Goal: Information Seeking & Learning: Learn about a topic

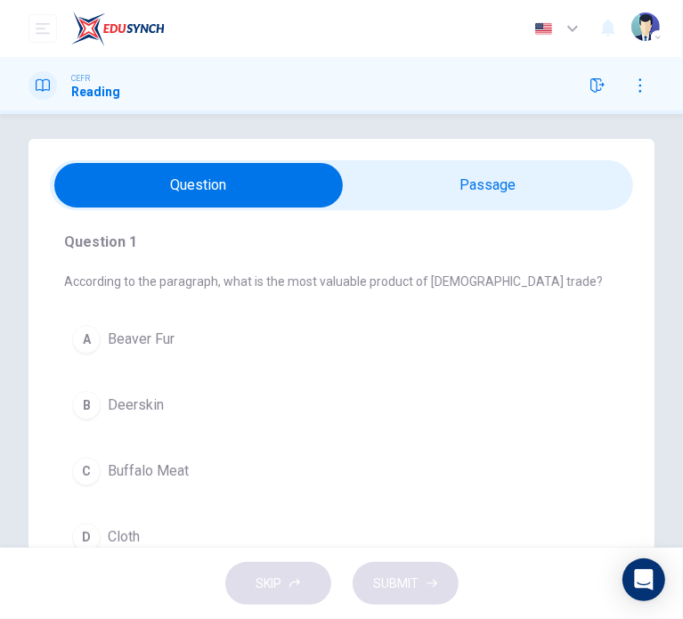
scroll to position [10, 0]
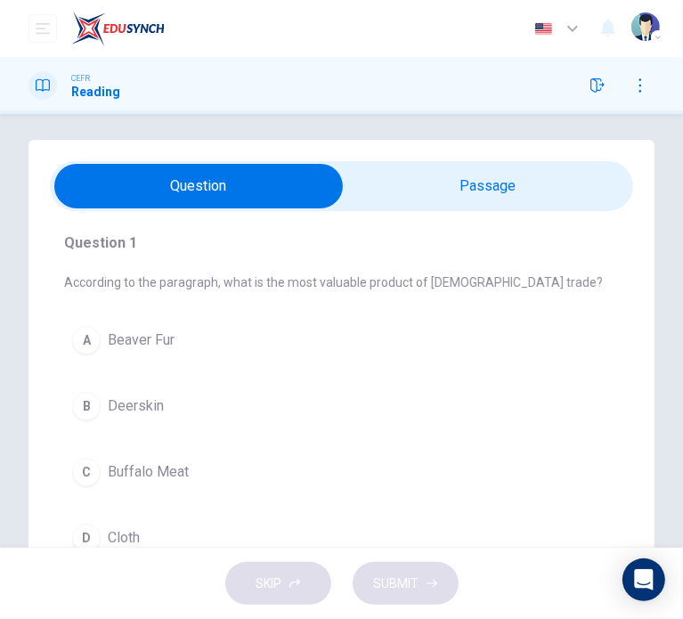
click at [465, 184] on input "checkbox" at bounding box center [198, 186] width 875 height 45
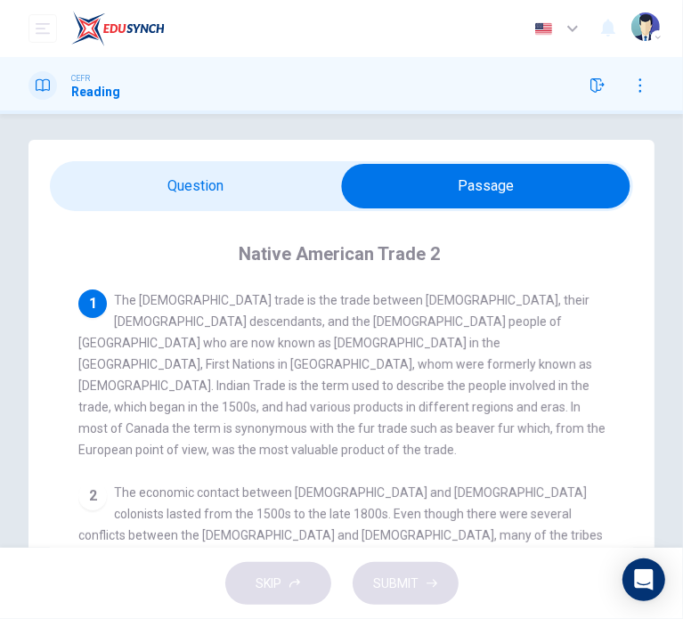
click at [180, 190] on input "checkbox" at bounding box center [485, 186] width 875 height 45
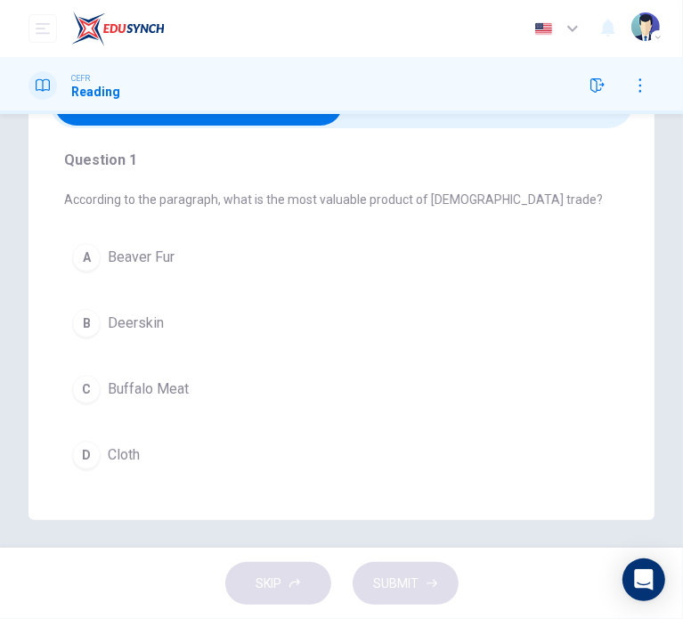
scroll to position [99, 0]
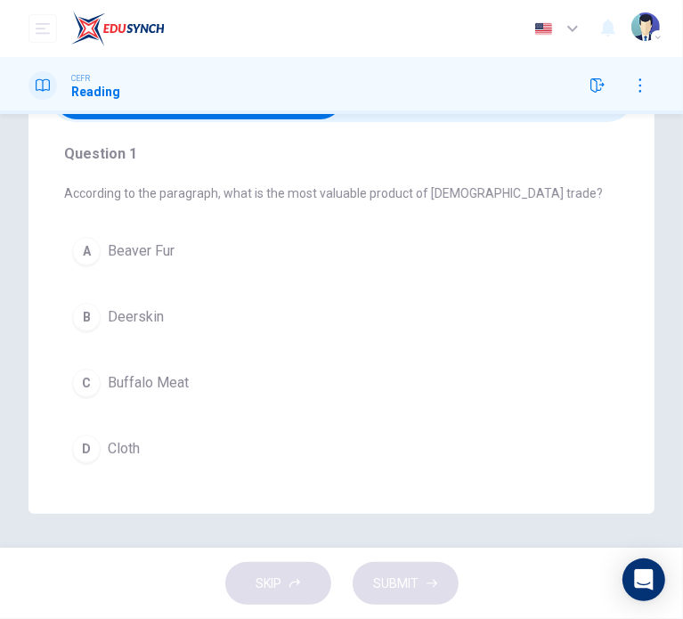
click at [109, 247] on span "Beaver Fur" at bounding box center [141, 250] width 67 height 21
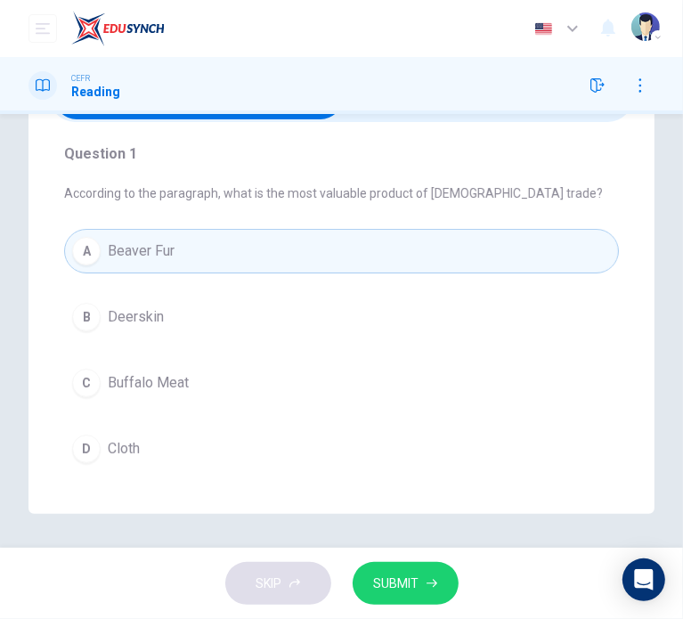
click at [395, 582] on span "SUBMIT" at bounding box center [396, 583] width 45 height 22
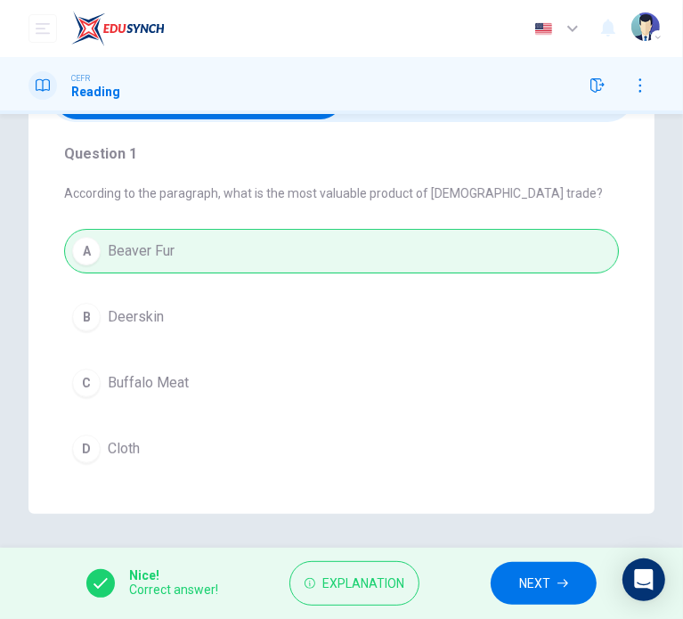
click at [519, 577] on span "NEXT" at bounding box center [534, 583] width 31 height 22
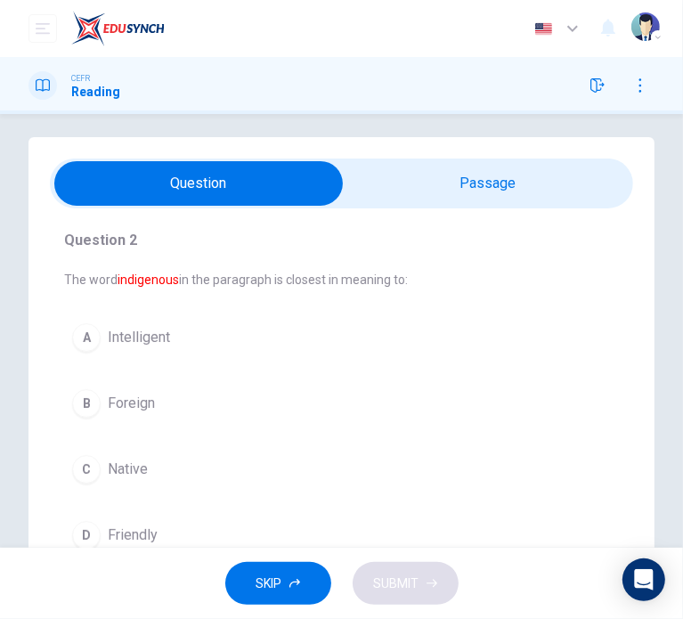
scroll to position [0, 0]
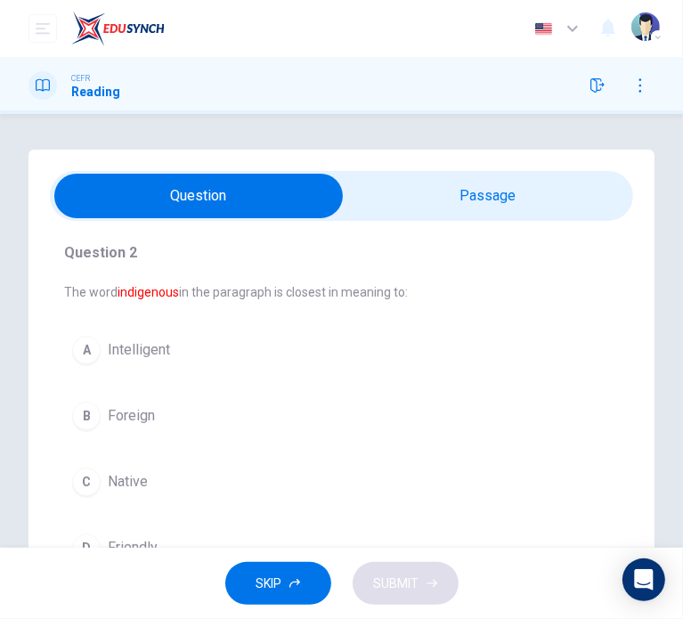
click at [418, 215] on input "checkbox" at bounding box center [198, 196] width 875 height 45
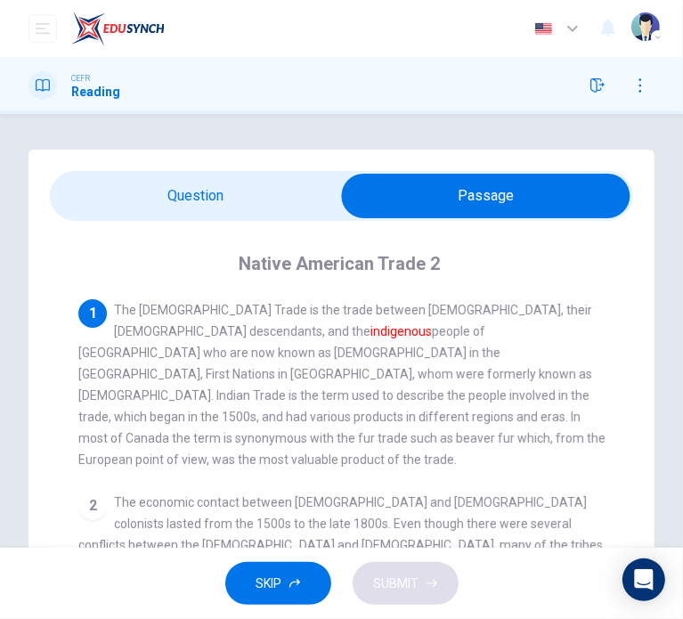
click at [139, 209] on input "checkbox" at bounding box center [485, 196] width 875 height 45
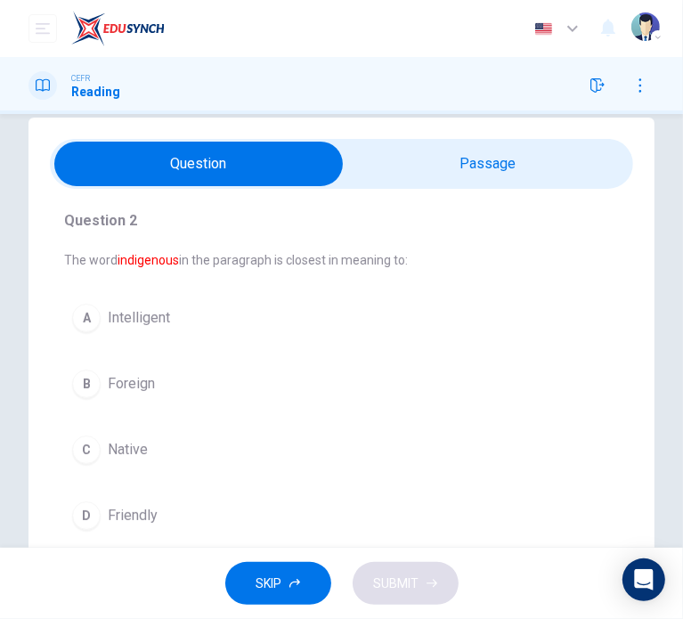
scroll to position [89, 0]
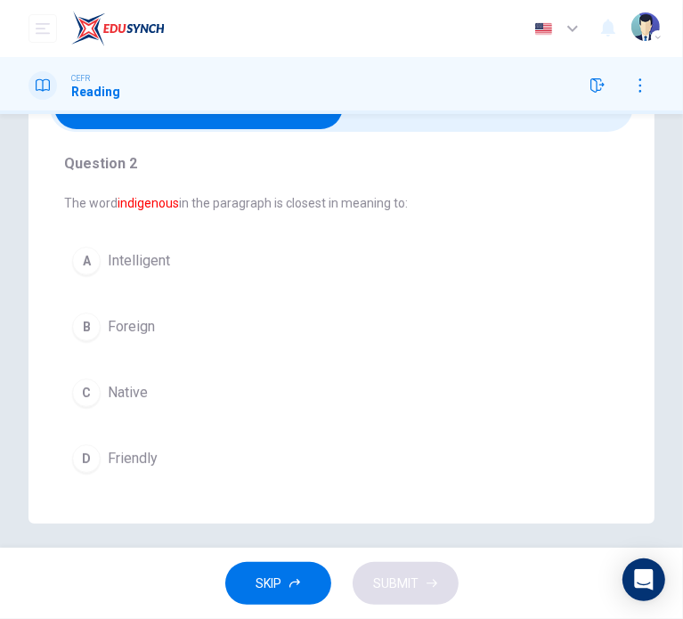
click at [132, 396] on span "Native" at bounding box center [128, 392] width 40 height 21
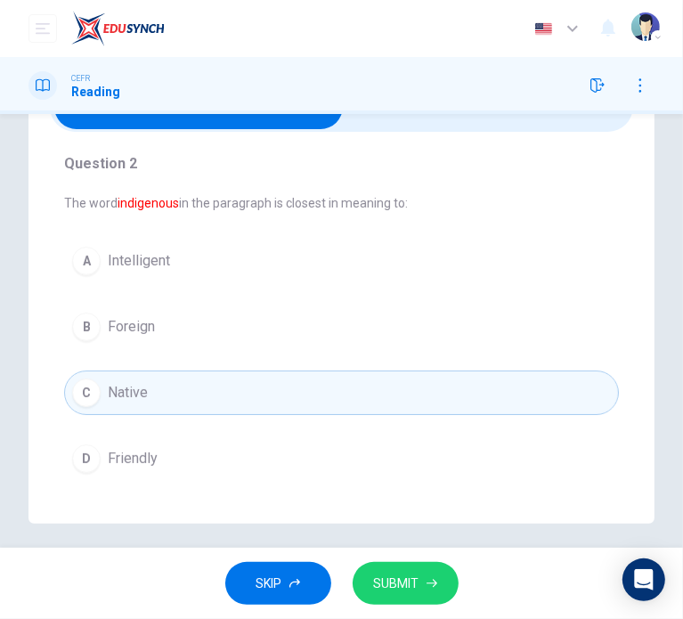
drag, startPoint x: 336, startPoint y: 565, endPoint x: 353, endPoint y: 572, distance: 19.2
click at [352, 572] on div "SKIP SUBMIT" at bounding box center [341, 582] width 683 height 71
click at [370, 578] on button "SUBMIT" at bounding box center [405, 584] width 106 height 44
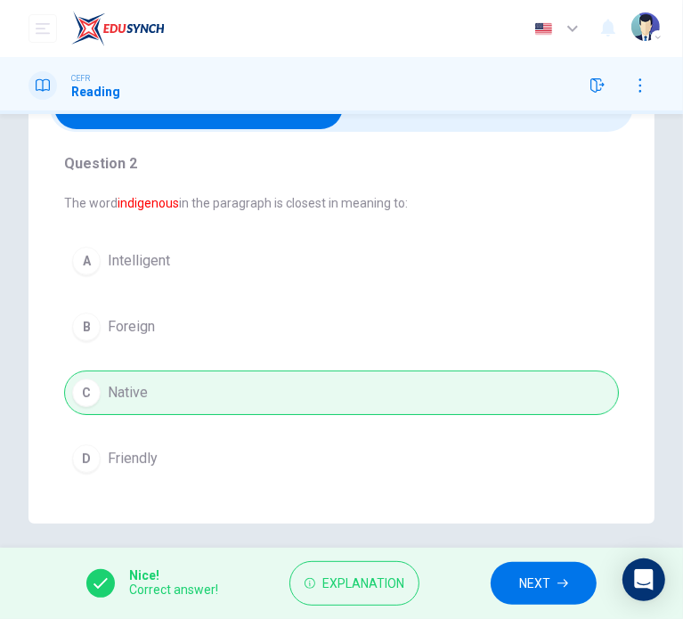
click at [512, 581] on button "NEXT" at bounding box center [543, 584] width 106 height 44
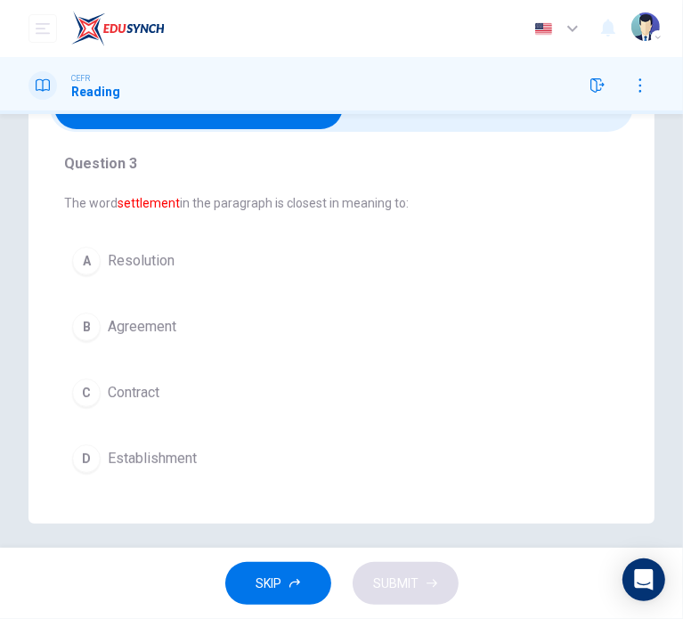
click at [134, 320] on span "Agreement" at bounding box center [142, 326] width 69 height 21
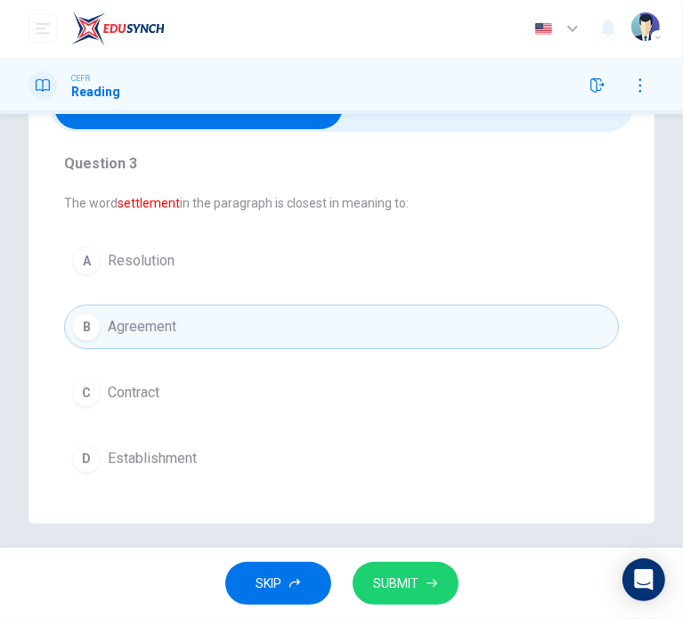
click at [434, 587] on icon "button" at bounding box center [431, 583] width 11 height 11
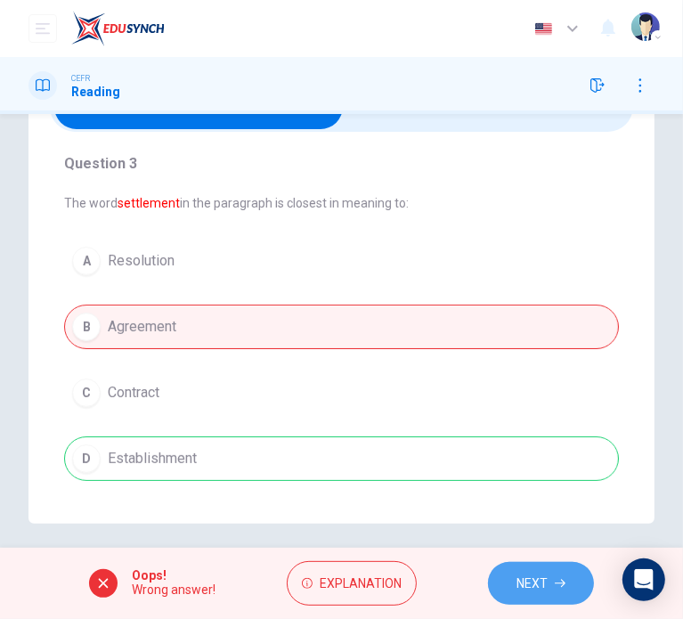
click at [561, 589] on button "NEXT" at bounding box center [541, 584] width 106 height 44
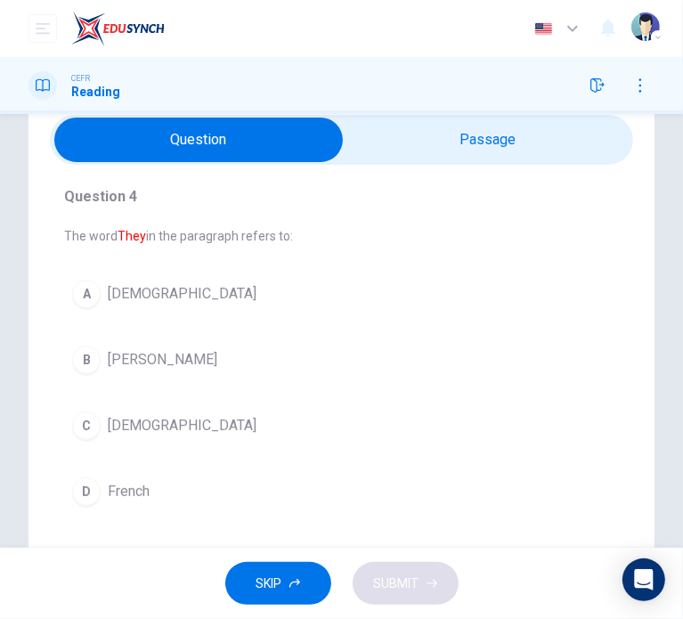
scroll to position [0, 0]
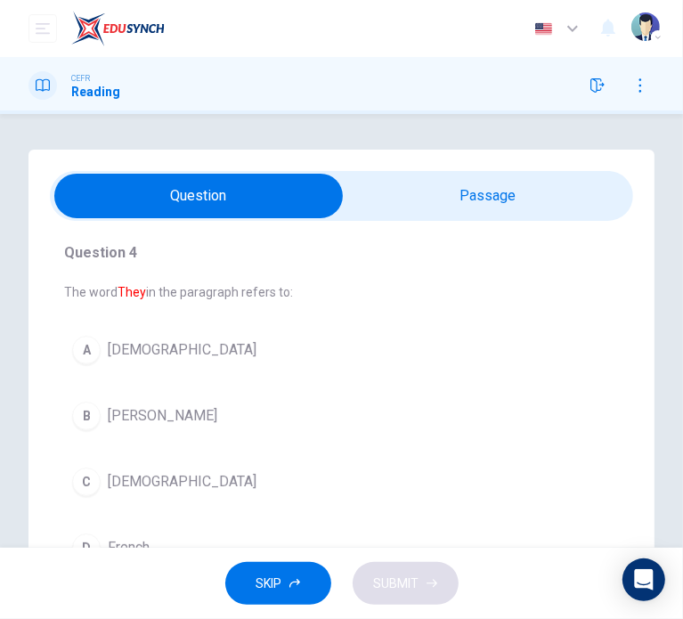
click at [407, 186] on input "checkbox" at bounding box center [198, 196] width 875 height 45
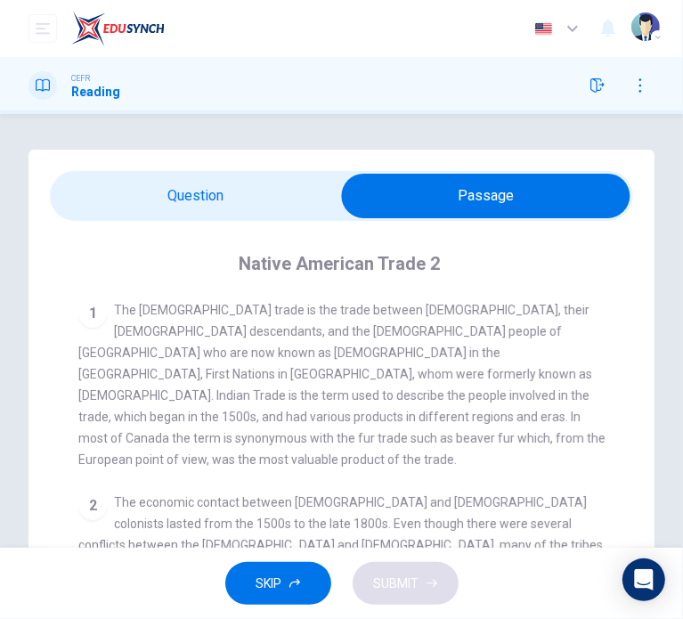
click at [185, 180] on input "checkbox" at bounding box center [485, 196] width 875 height 45
checkbox input "false"
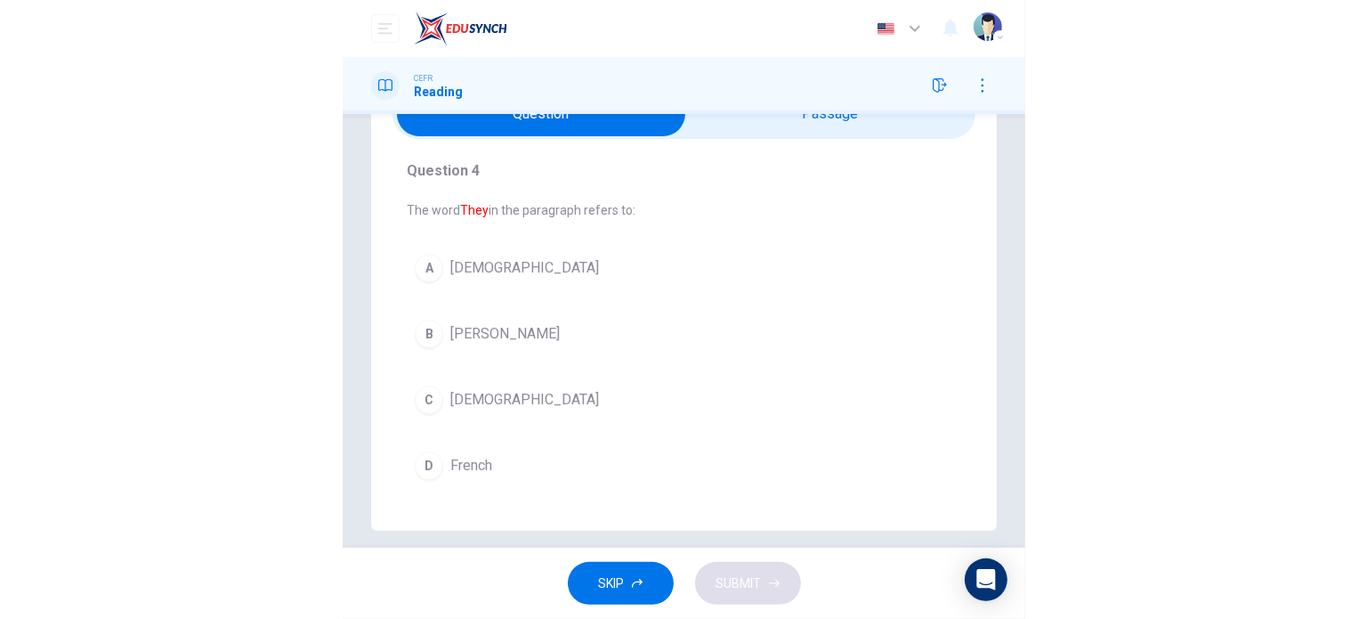
scroll to position [89, 0]
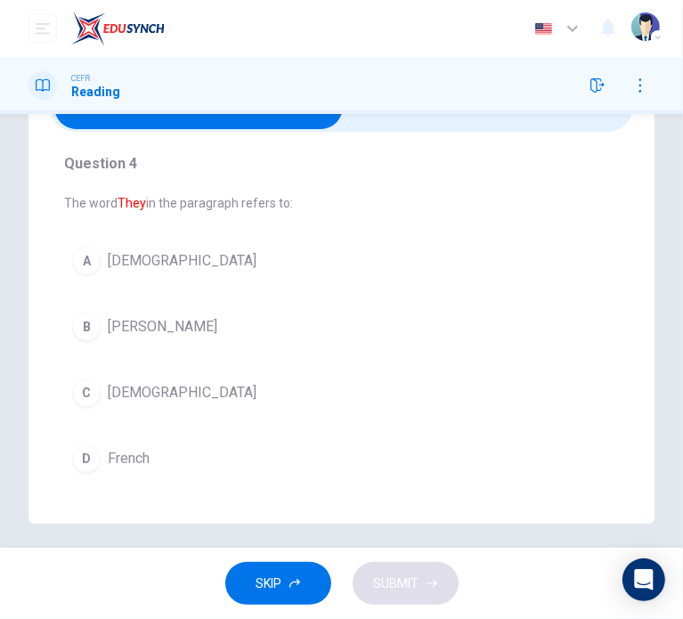
click at [180, 257] on span "[DEMOGRAPHIC_DATA]" at bounding box center [182, 260] width 149 height 21
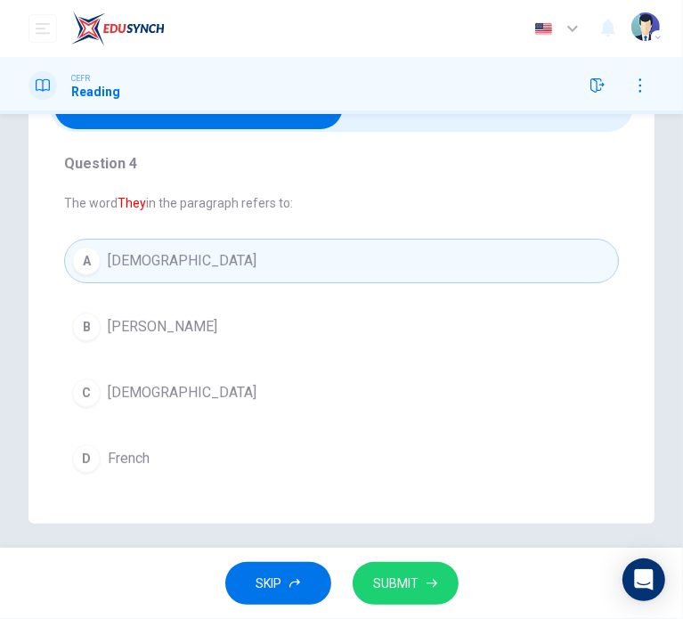
click at [386, 570] on button "SUBMIT" at bounding box center [405, 584] width 106 height 44
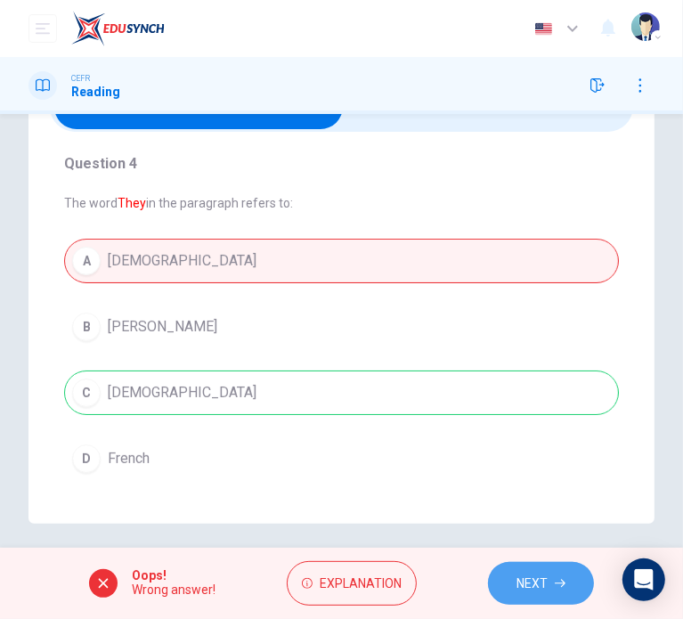
click at [541, 593] on span "NEXT" at bounding box center [531, 583] width 31 height 22
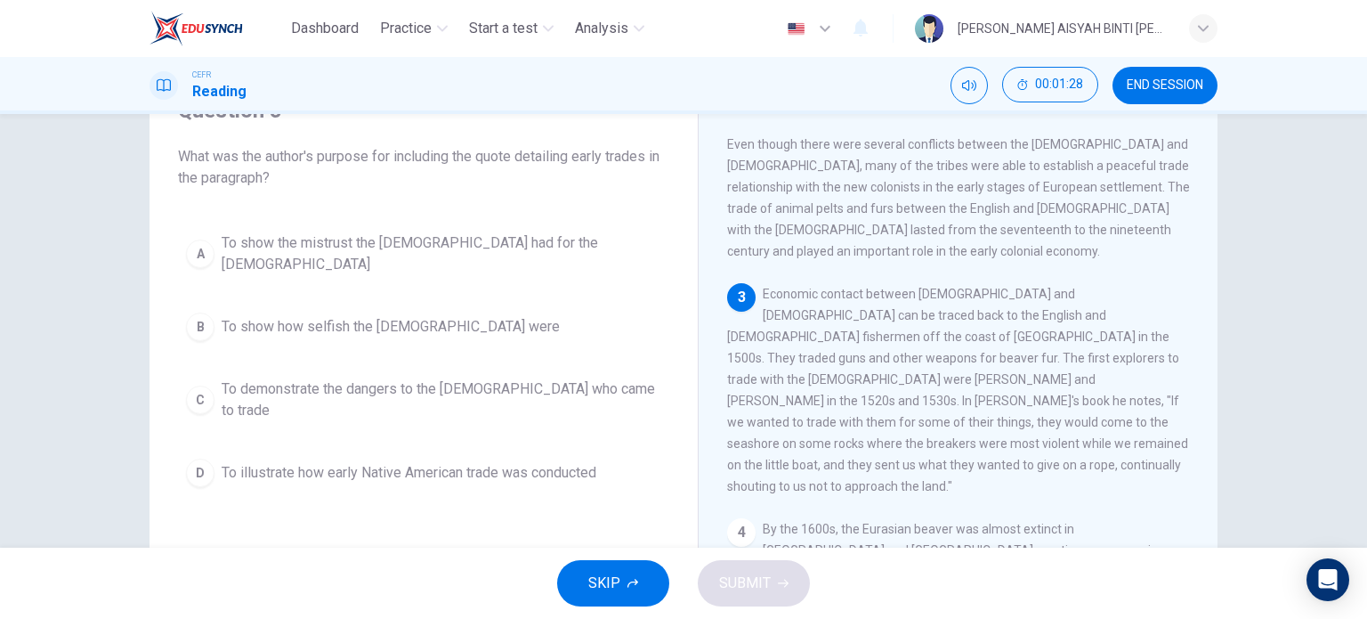
scroll to position [267, 0]
click at [528, 382] on span "To demonstrate the dangers to the [DEMOGRAPHIC_DATA] who came to trade" at bounding box center [442, 399] width 440 height 43
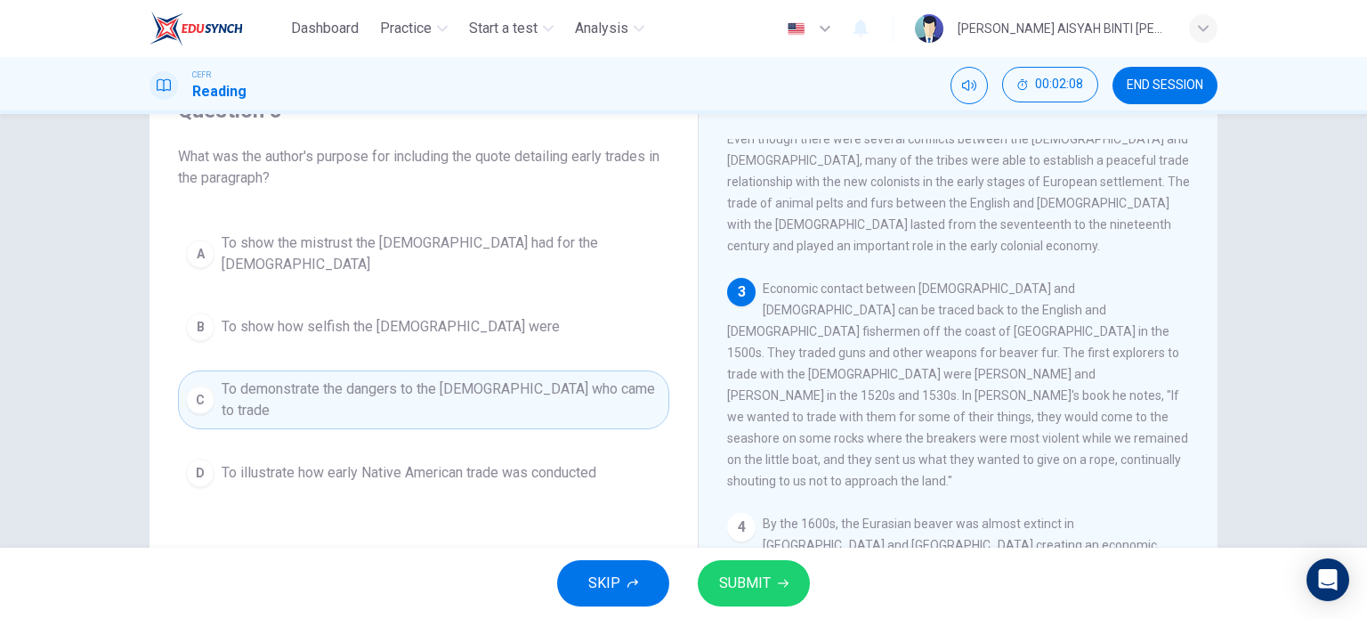
click at [682, 577] on span "SUBMIT" at bounding box center [745, 583] width 52 height 25
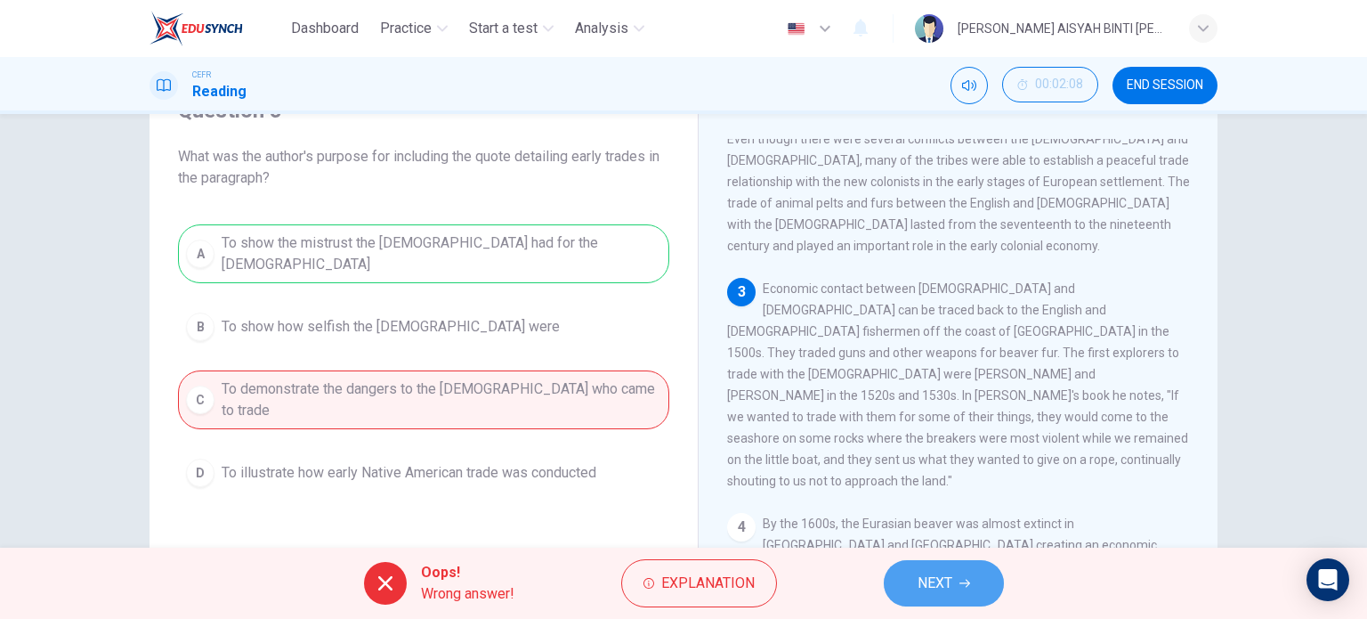
click at [682, 572] on span "NEXT" at bounding box center [935, 583] width 35 height 25
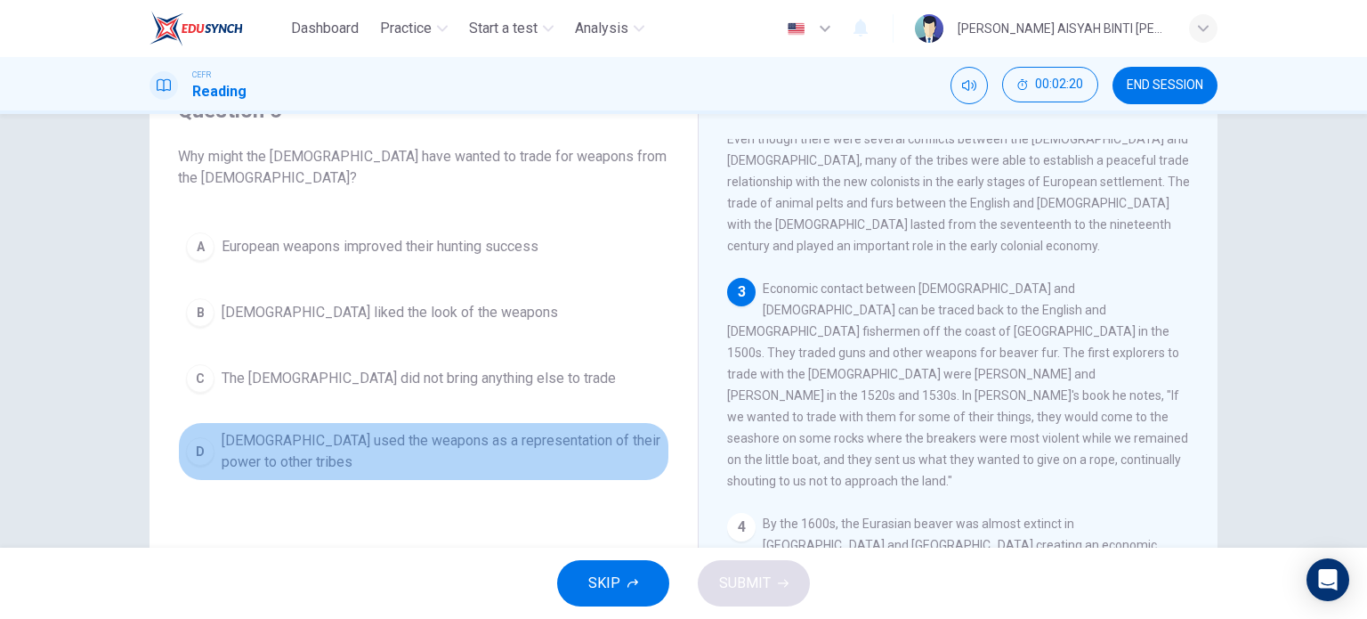
click at [414, 444] on span "[DEMOGRAPHIC_DATA] used the weapons as a representation of their power to other…" at bounding box center [442, 451] width 440 height 43
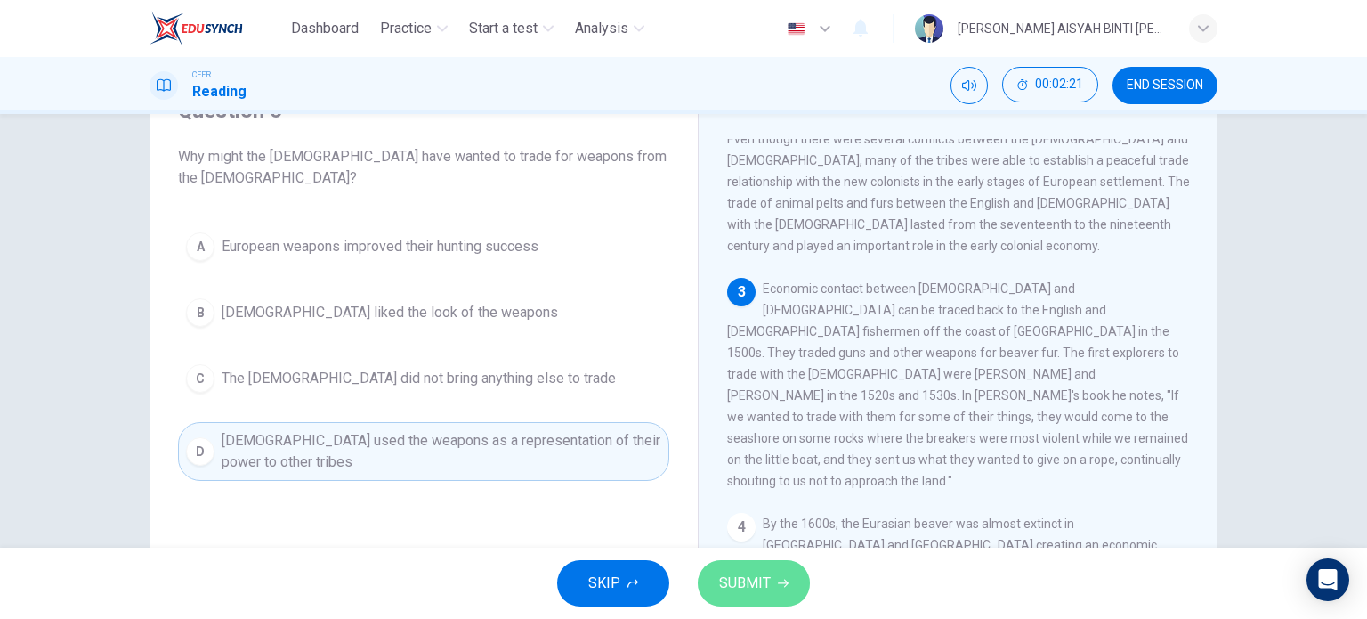
click at [682, 583] on span "SUBMIT" at bounding box center [745, 583] width 52 height 25
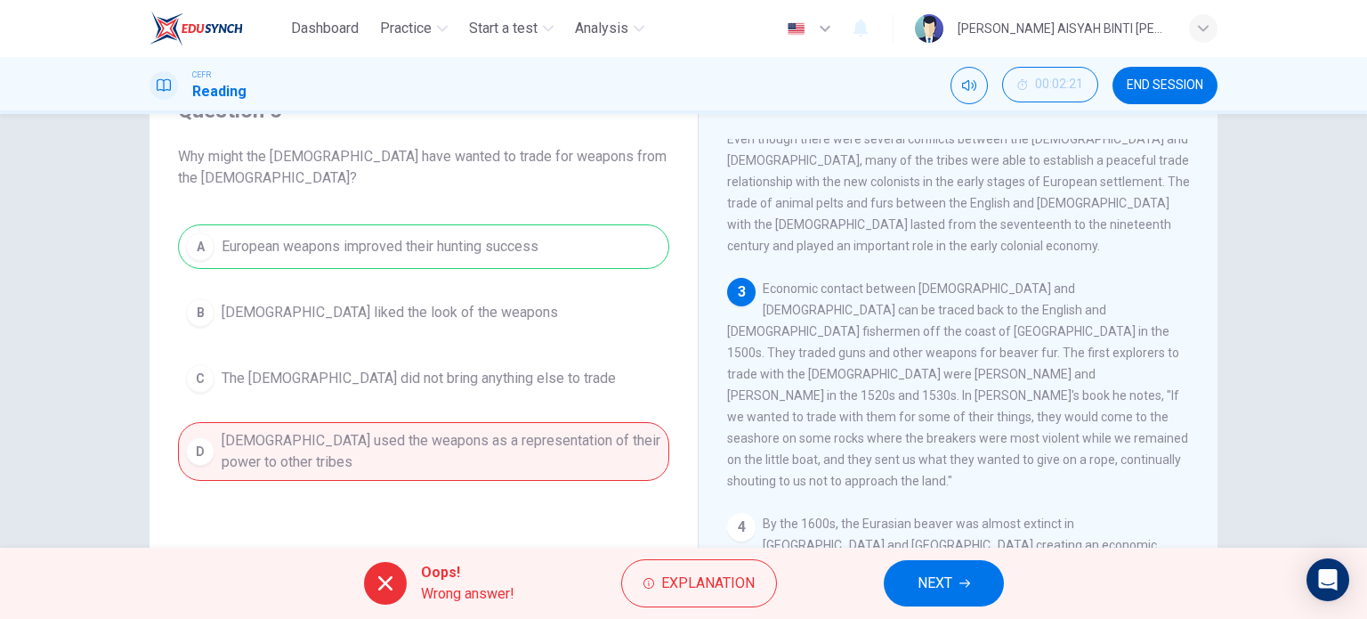
click at [682, 578] on span "NEXT" at bounding box center [935, 583] width 35 height 25
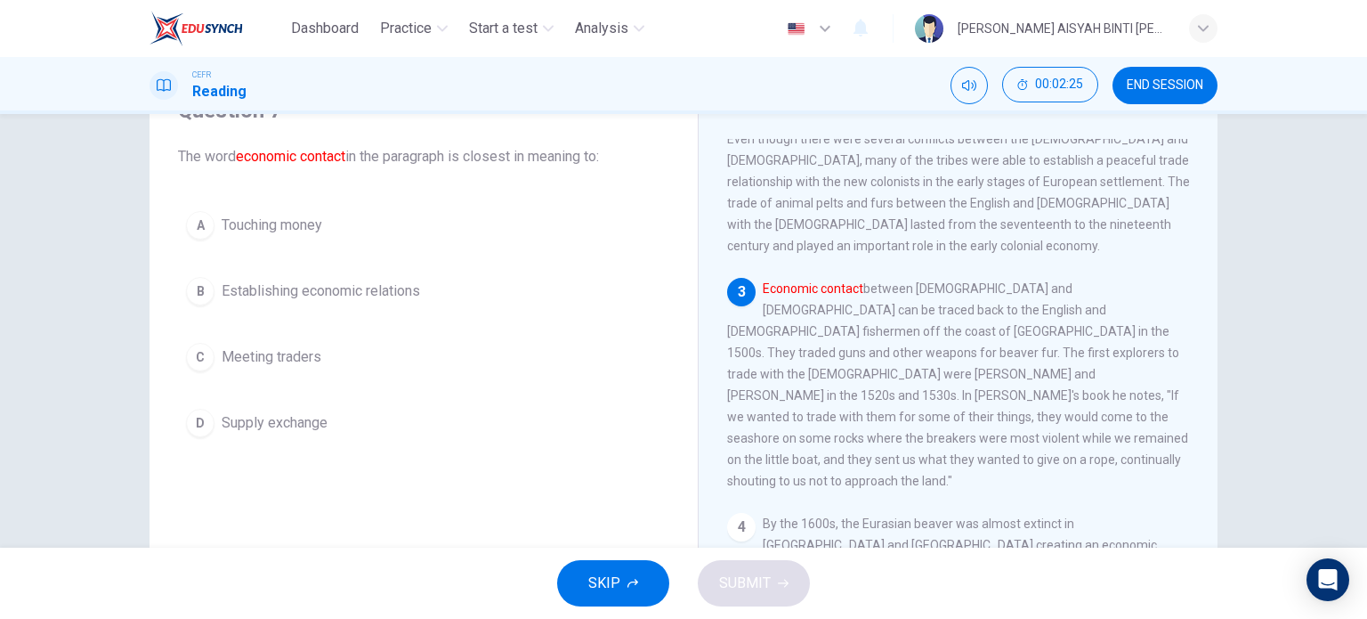
click at [397, 296] on span "Establishing economic relations" at bounding box center [321, 290] width 198 height 21
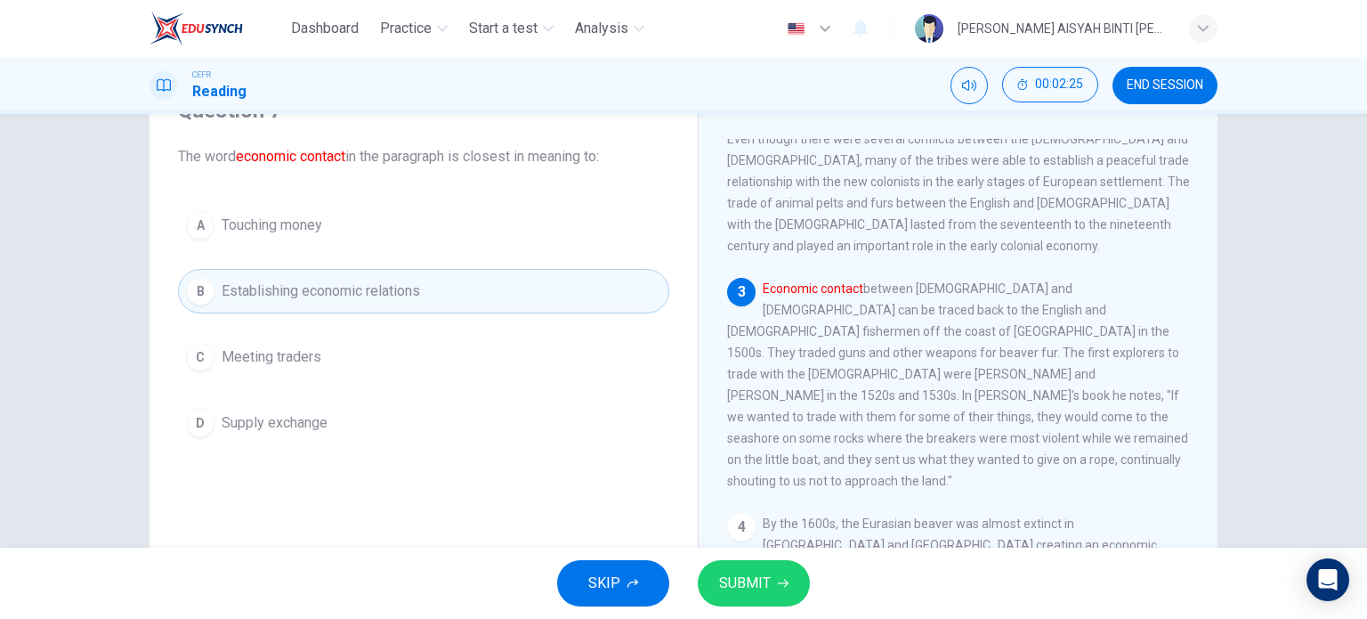
click at [682, 581] on span "SUBMIT" at bounding box center [745, 583] width 52 height 25
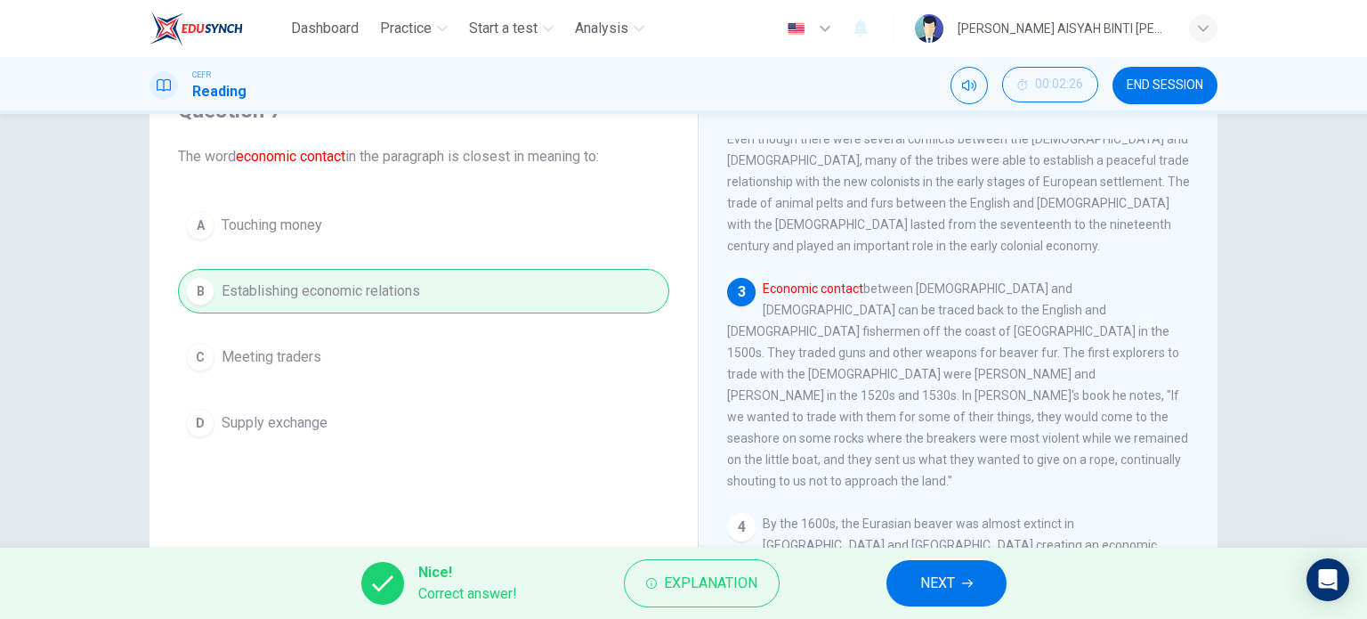
click at [682, 594] on button "NEXT" at bounding box center [947, 583] width 120 height 46
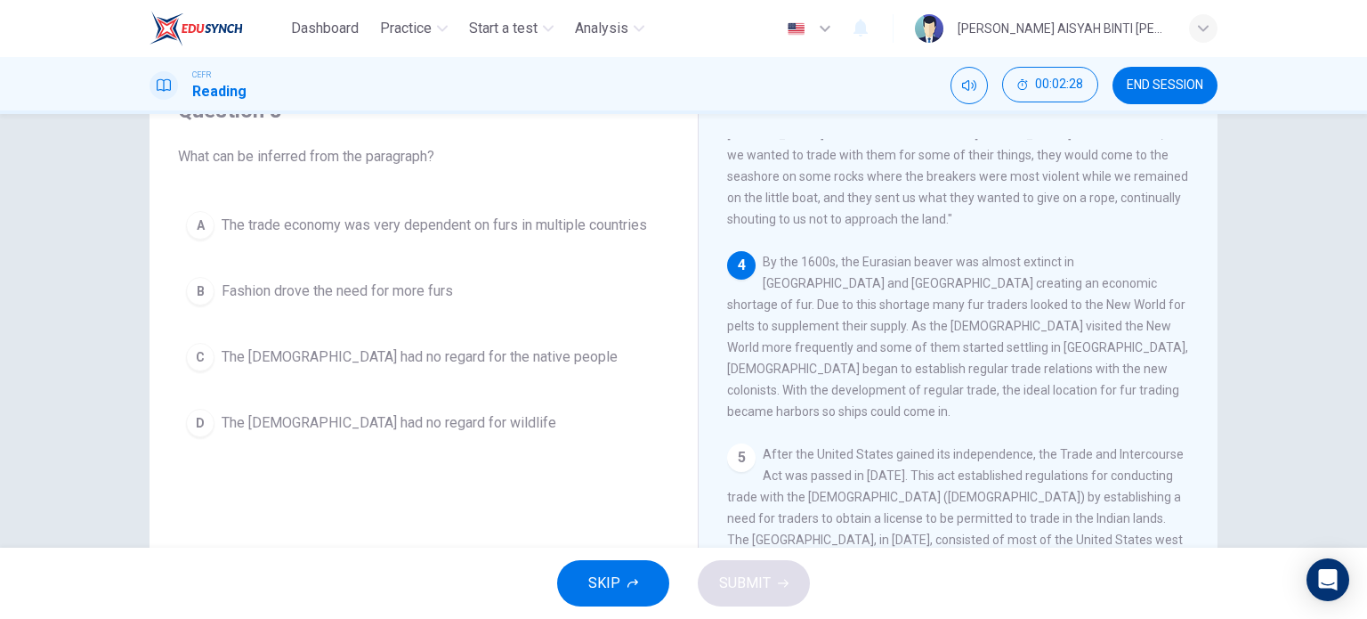
scroll to position [534, 0]
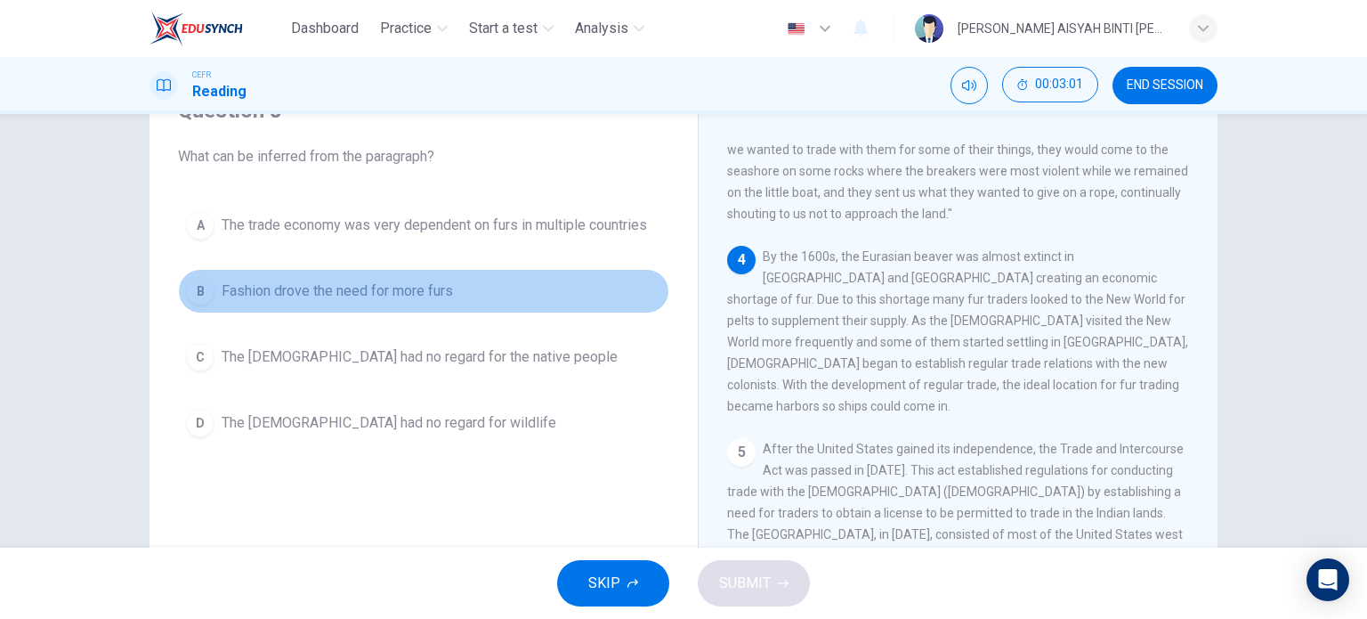
click at [392, 302] on button "B Fashion drove the need for more furs" at bounding box center [423, 291] width 491 height 45
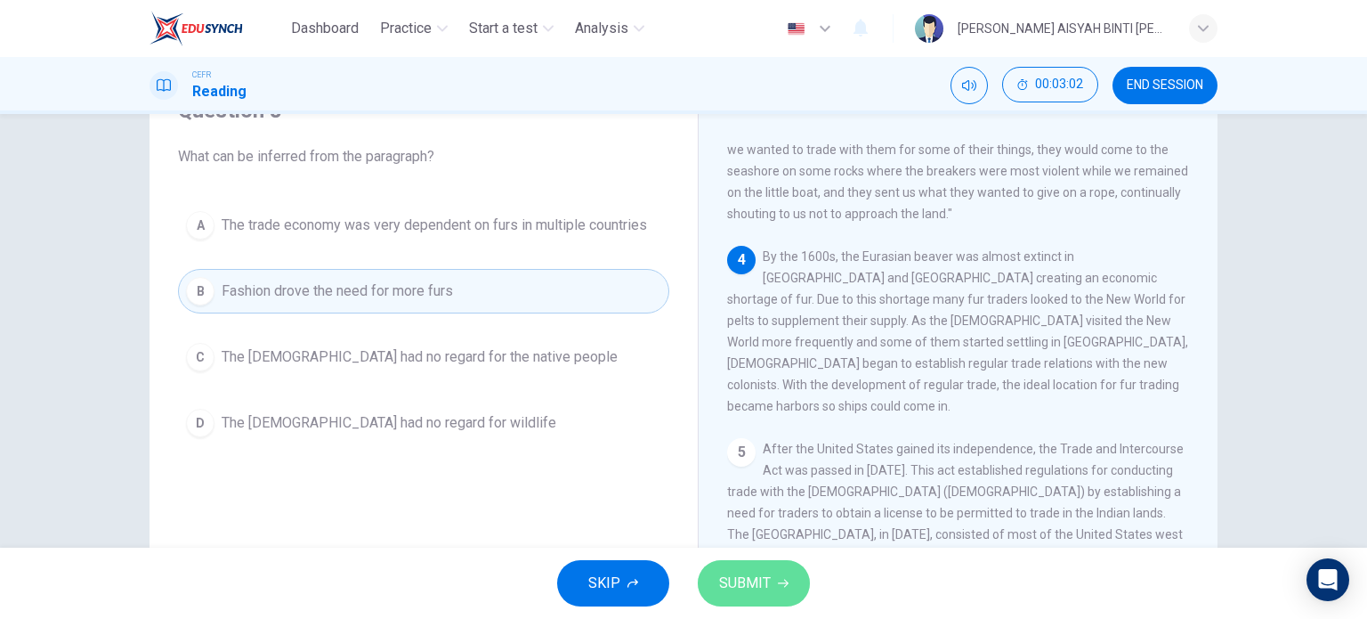
click at [682, 571] on span "SUBMIT" at bounding box center [745, 583] width 52 height 25
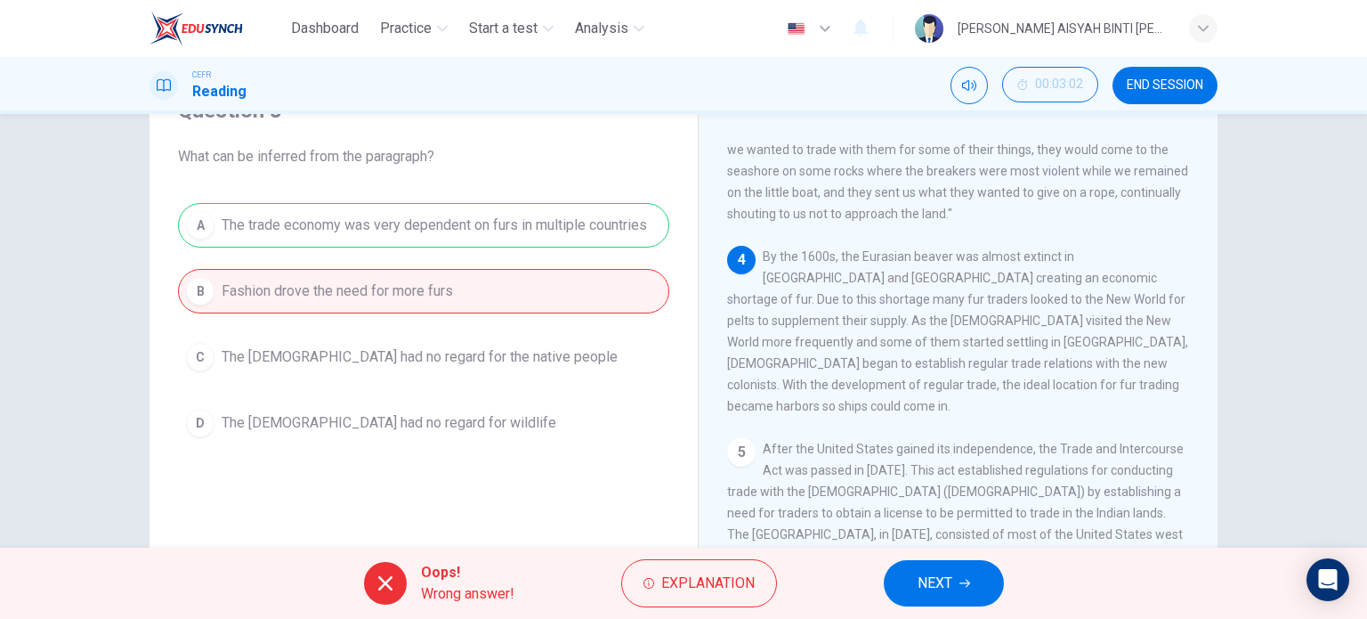
click at [682, 574] on button "NEXT" at bounding box center [944, 583] width 120 height 46
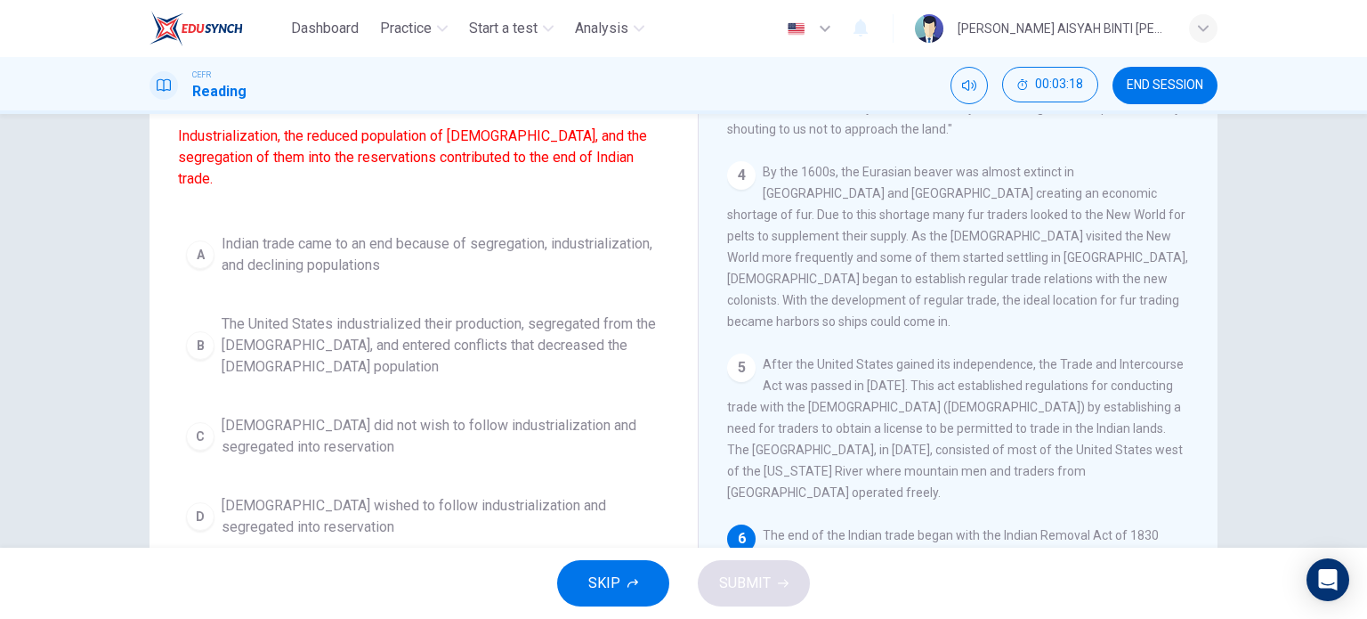
scroll to position [178, 0]
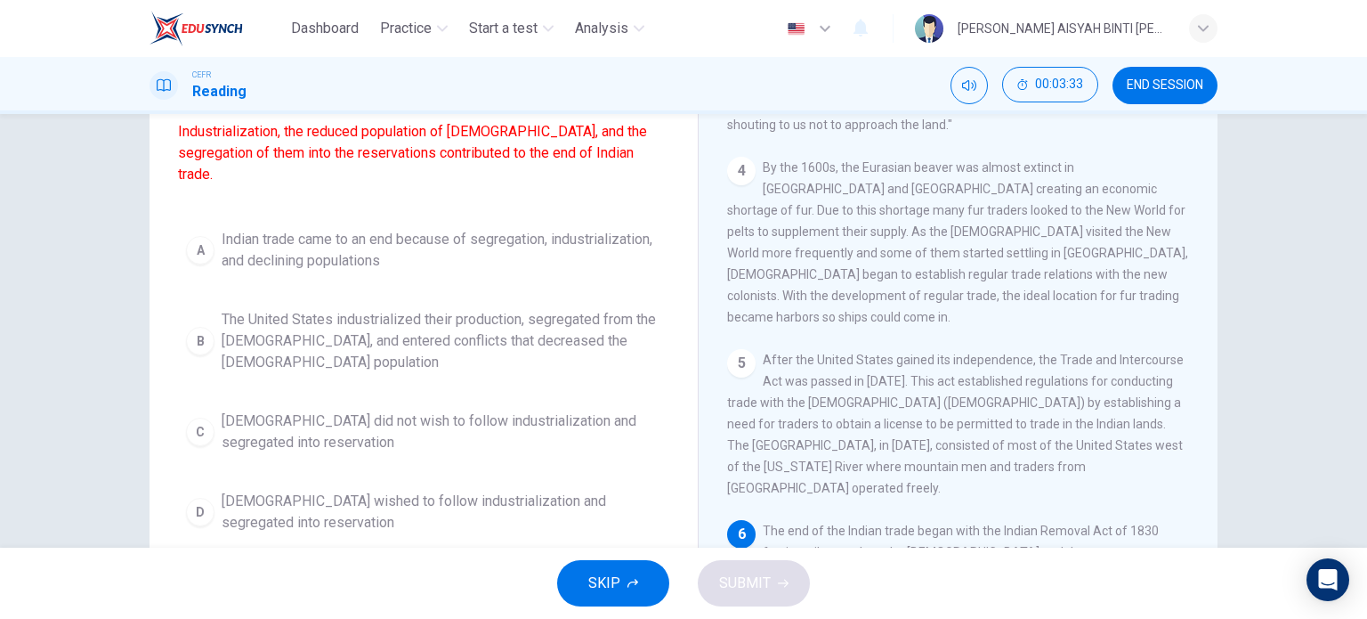
click at [308, 279] on button "A Indian trade came to an end because of segregation, industrialization, and de…" at bounding box center [423, 250] width 491 height 59
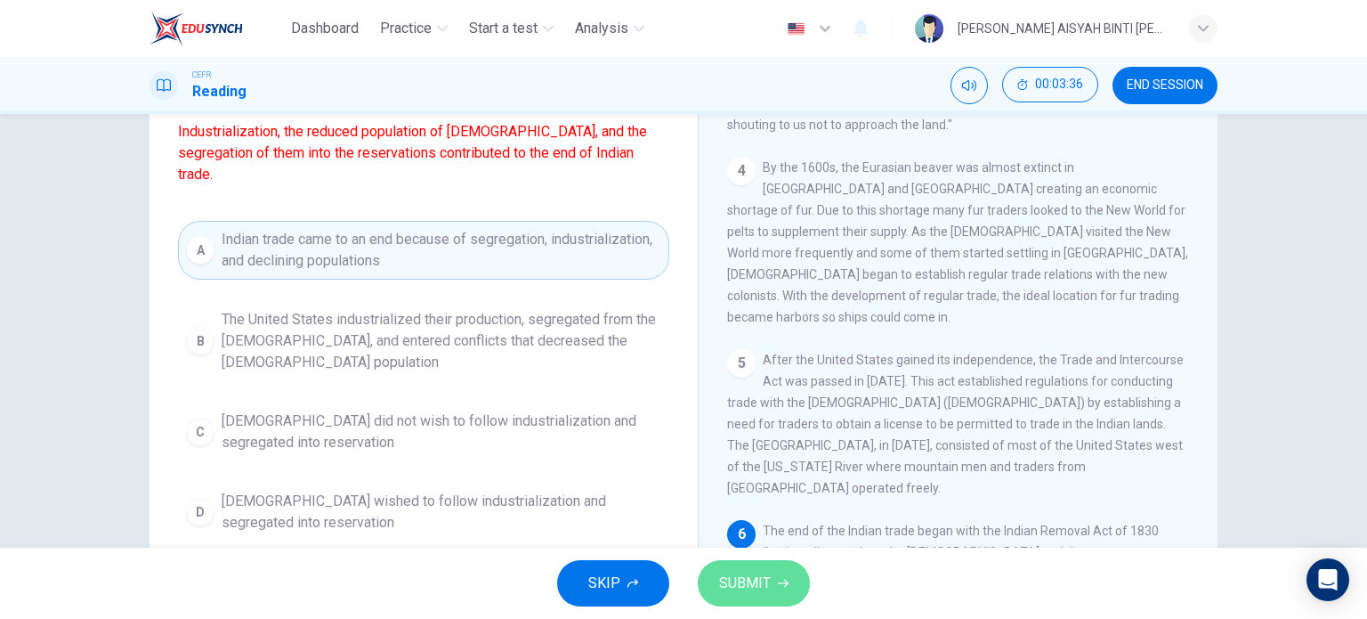
click at [682, 587] on span "SUBMIT" at bounding box center [745, 583] width 52 height 25
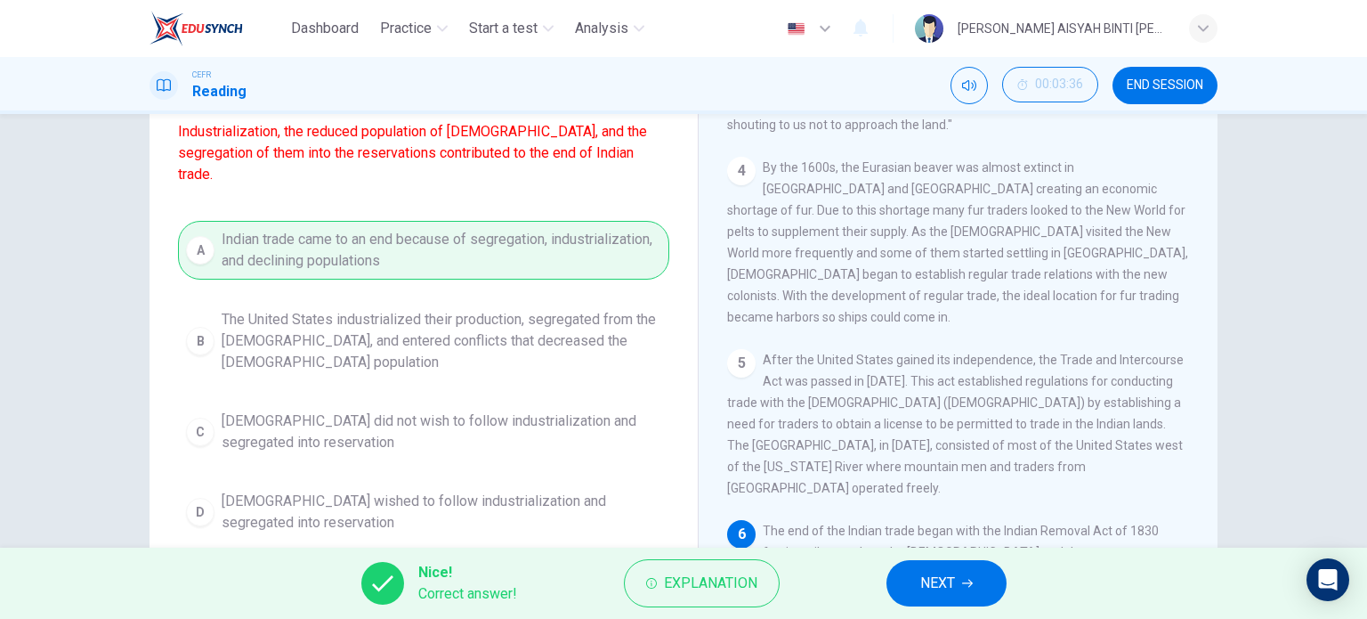
click at [682, 581] on span "NEXT" at bounding box center [937, 583] width 35 height 25
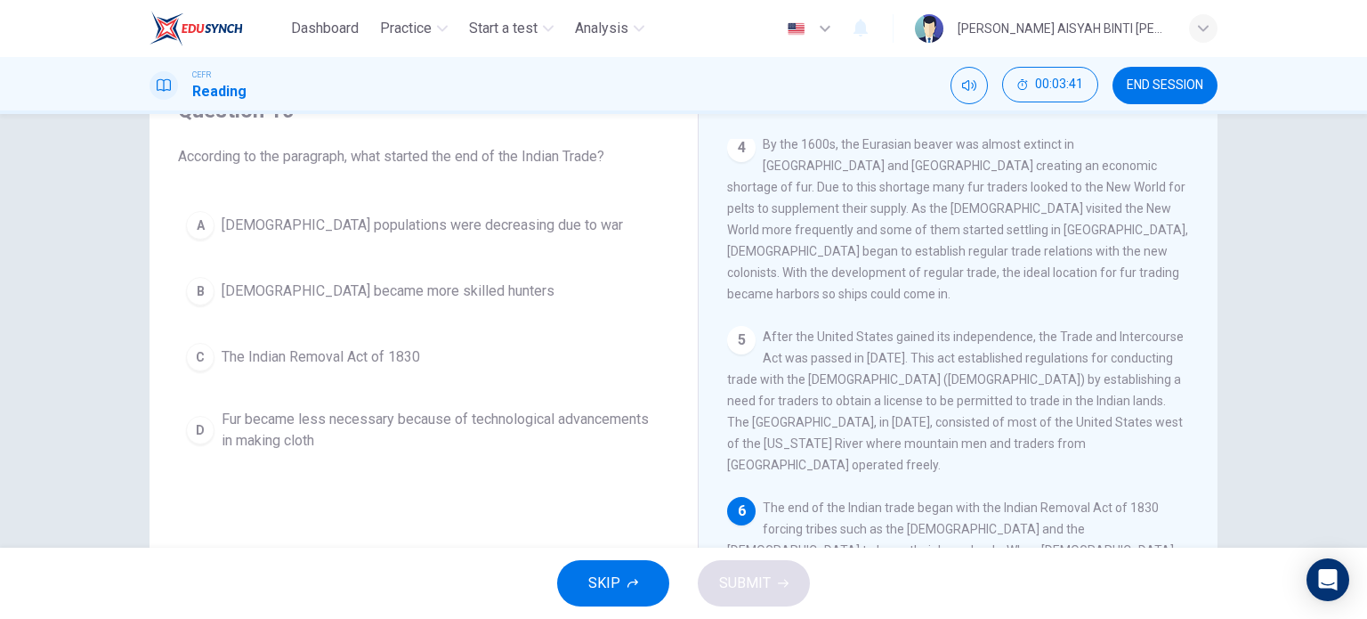
scroll to position [647, 0]
click at [359, 341] on button "C The Indian Removal Act of 1830" at bounding box center [423, 357] width 491 height 45
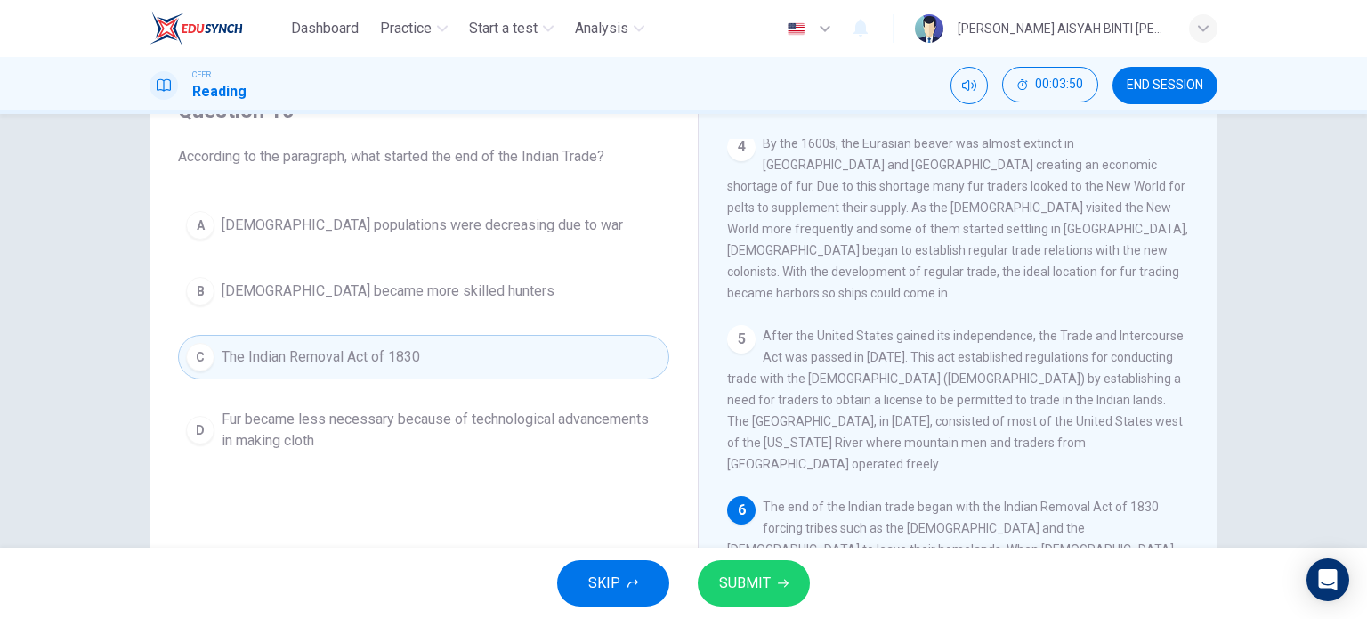
click at [682, 571] on span "SUBMIT" at bounding box center [745, 583] width 52 height 25
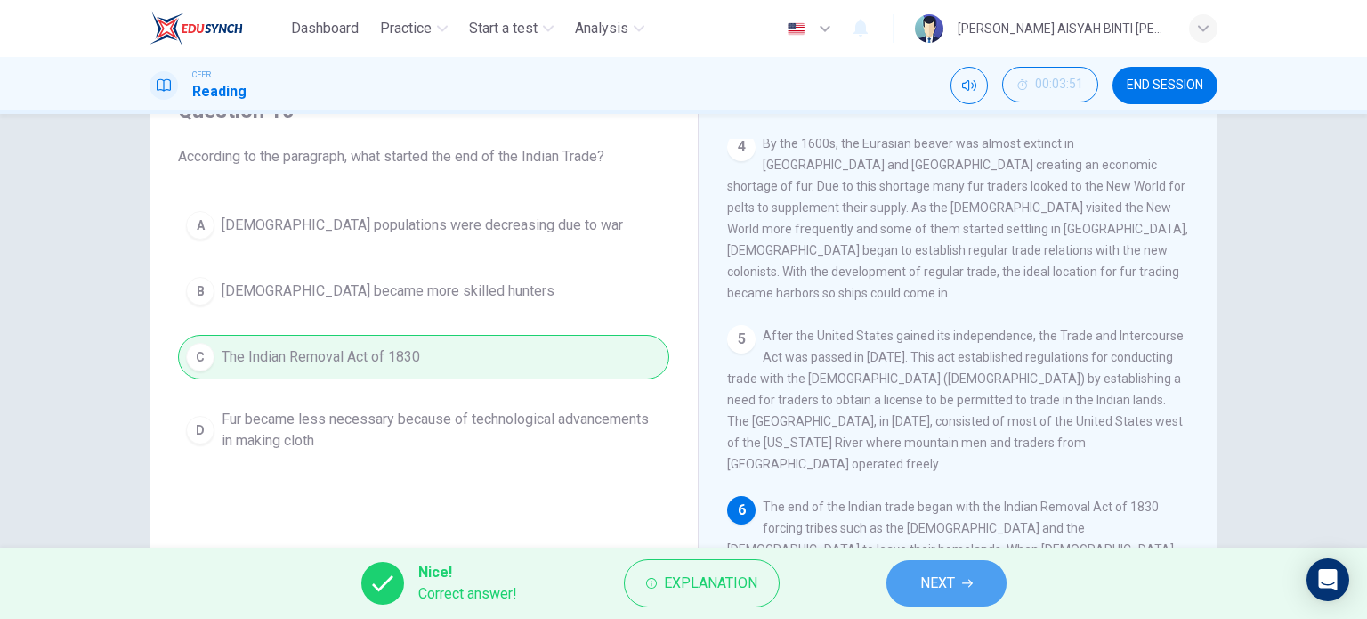
click at [682, 576] on button "NEXT" at bounding box center [947, 583] width 120 height 46
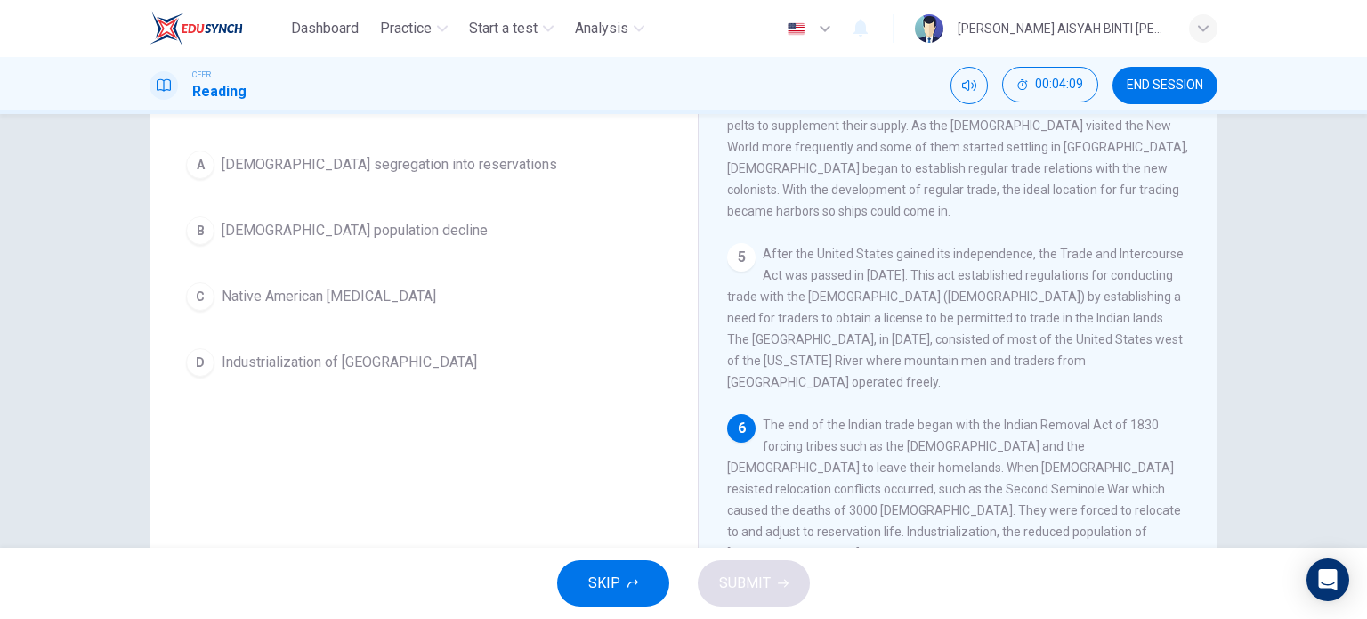
scroll to position [167, 0]
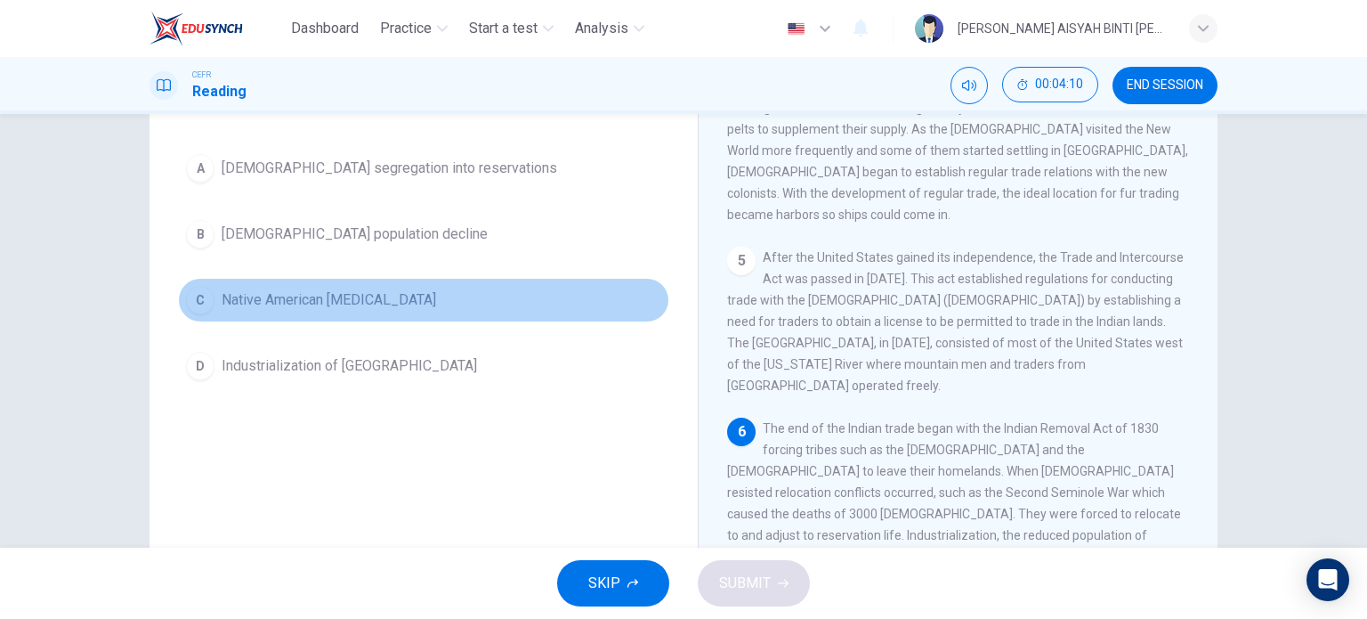
click at [325, 291] on span "Native American [MEDICAL_DATA]" at bounding box center [329, 299] width 215 height 21
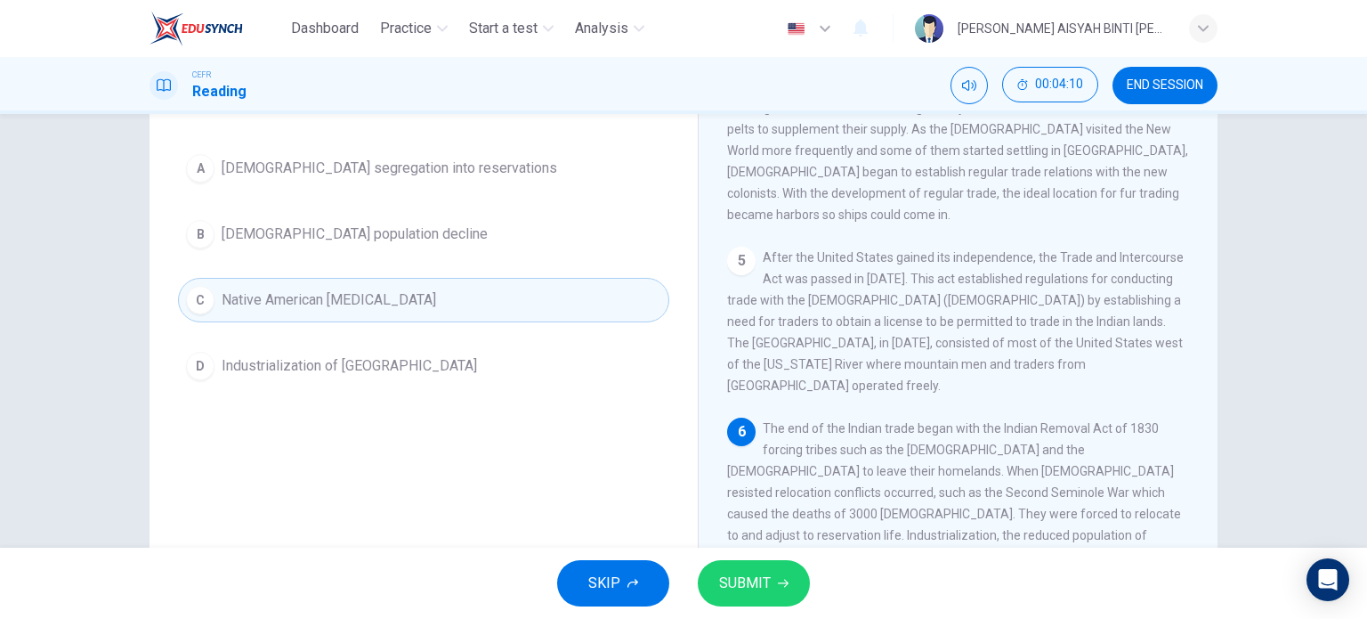
click at [682, 583] on span "SUBMIT" at bounding box center [745, 583] width 52 height 25
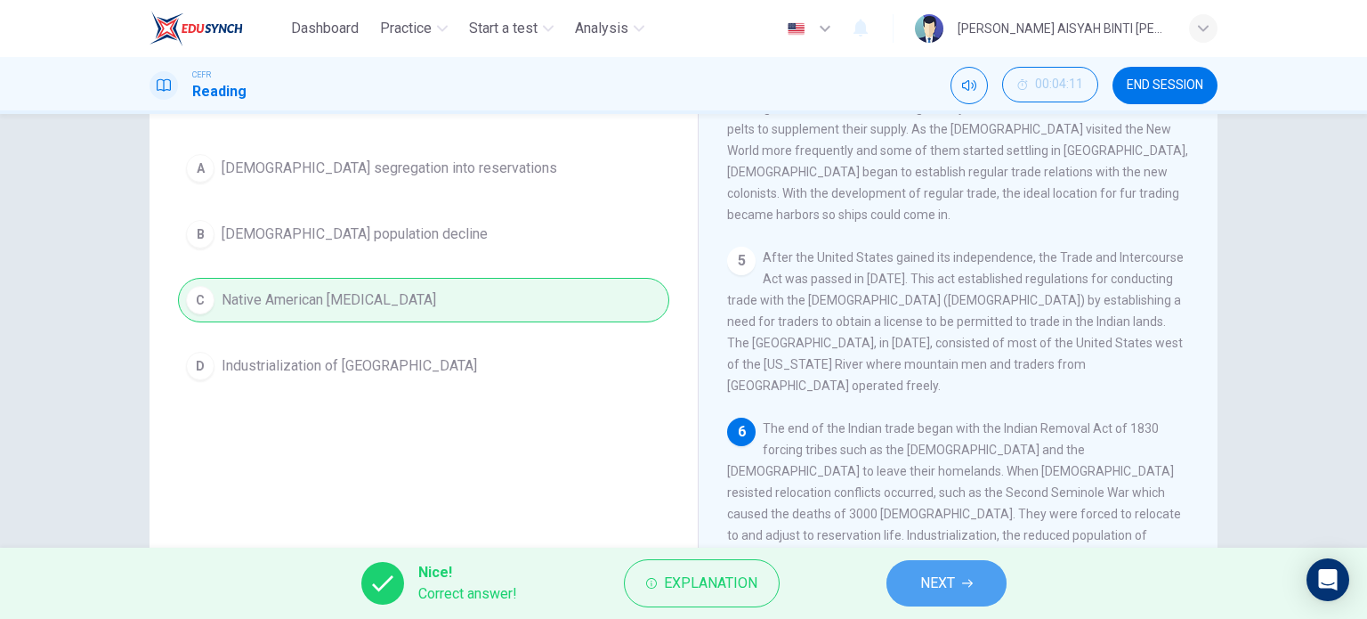
click at [682, 579] on span "NEXT" at bounding box center [937, 583] width 35 height 25
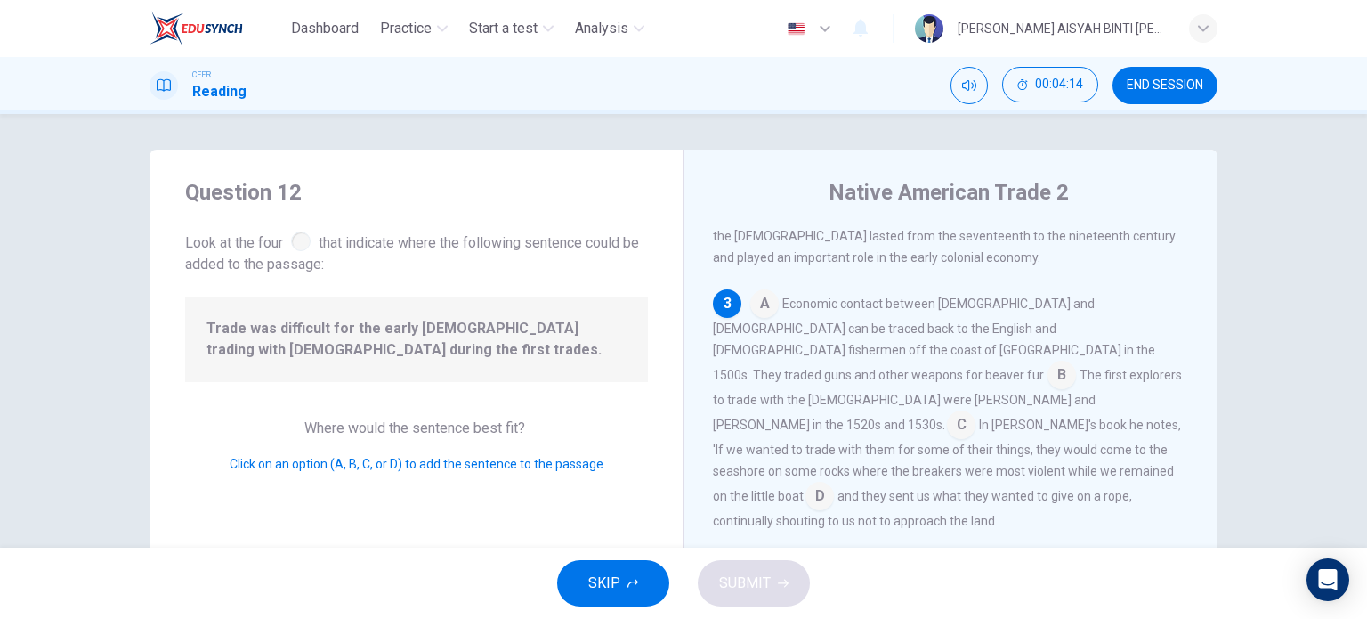
scroll to position [349, 0]
click at [682, 408] on input at bounding box center [961, 422] width 28 height 28
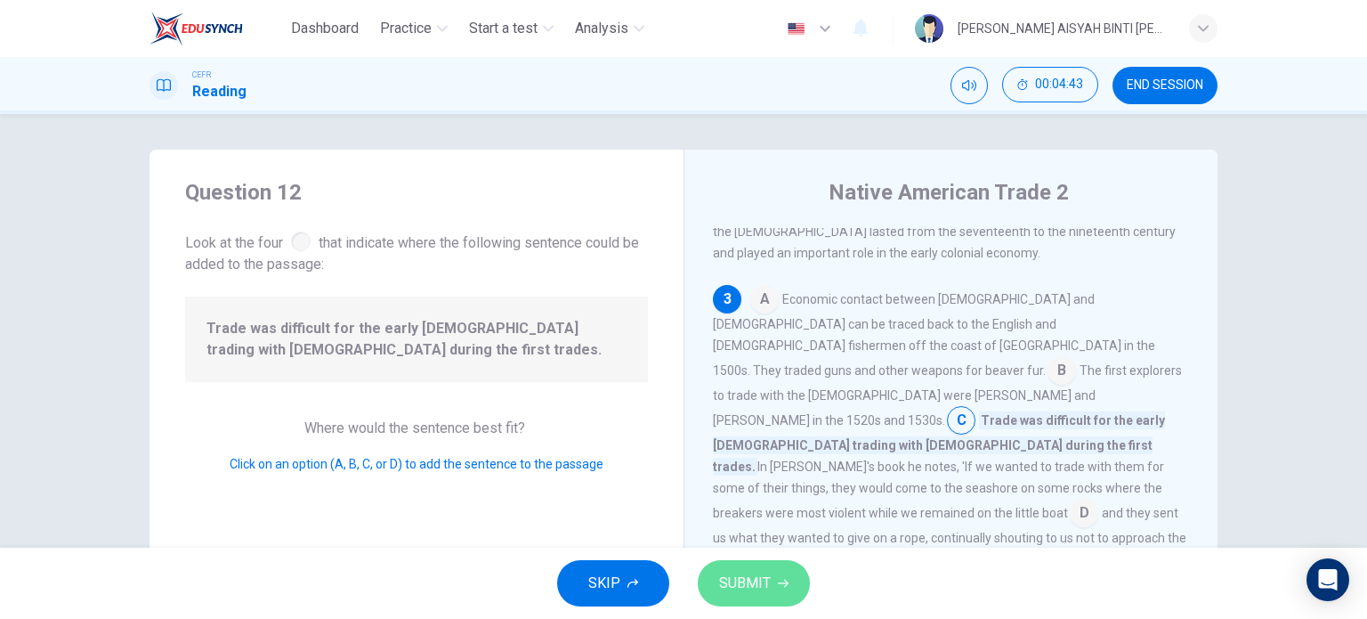
click at [682, 578] on icon "button" at bounding box center [783, 583] width 11 height 11
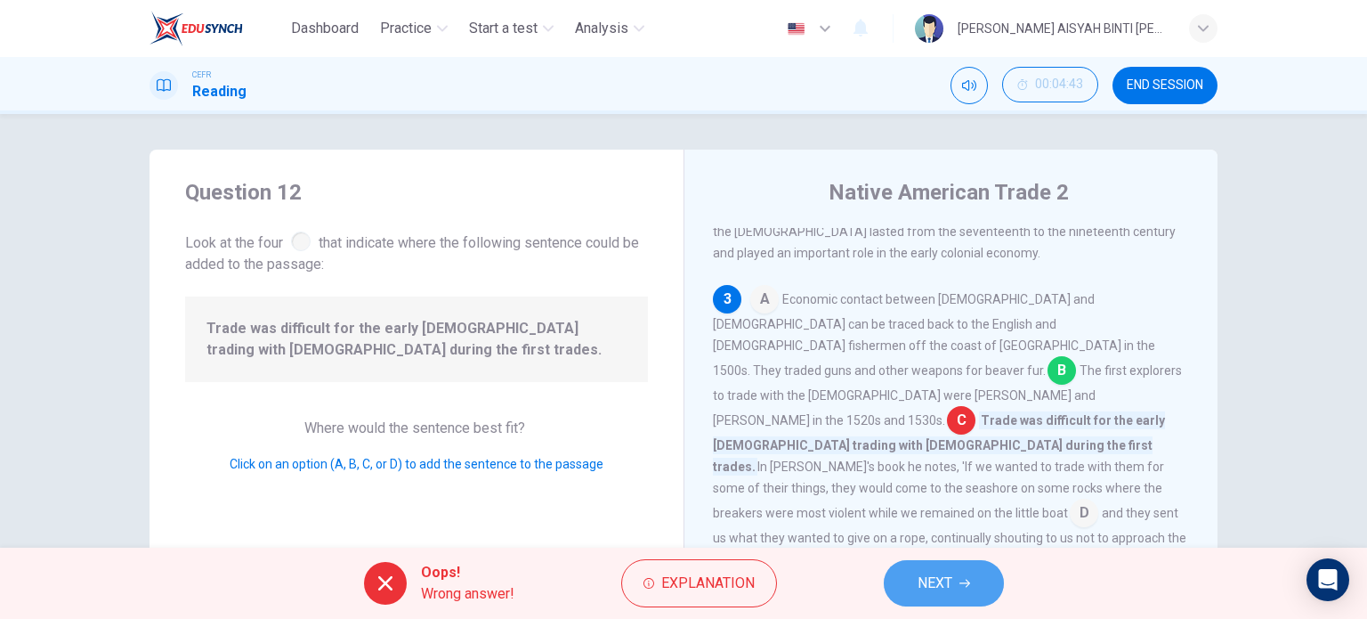
click at [682, 583] on span "NEXT" at bounding box center [935, 583] width 35 height 25
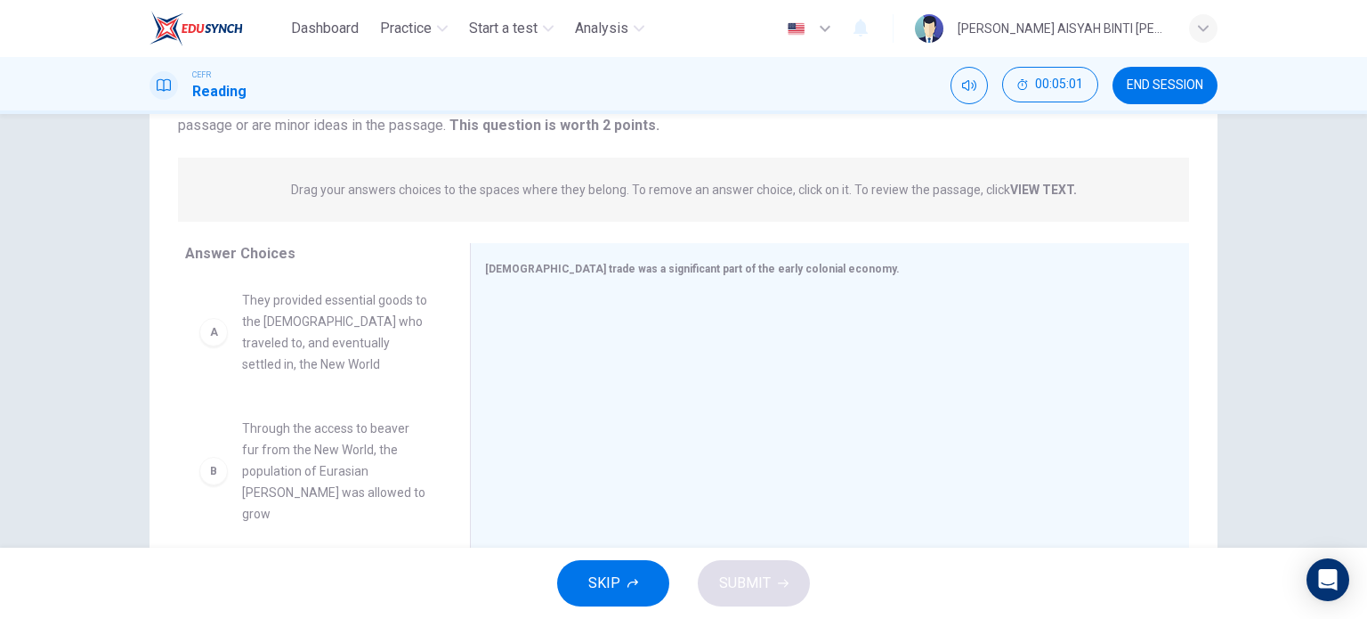
scroll to position [0, 0]
click at [381, 353] on span "They provided essential goods to the [DEMOGRAPHIC_DATA] who traveled to, and ev…" at bounding box center [334, 335] width 185 height 85
click at [318, 340] on span "They provided essential goods to the [DEMOGRAPHIC_DATA] who traveled to, and ev…" at bounding box center [334, 335] width 185 height 85
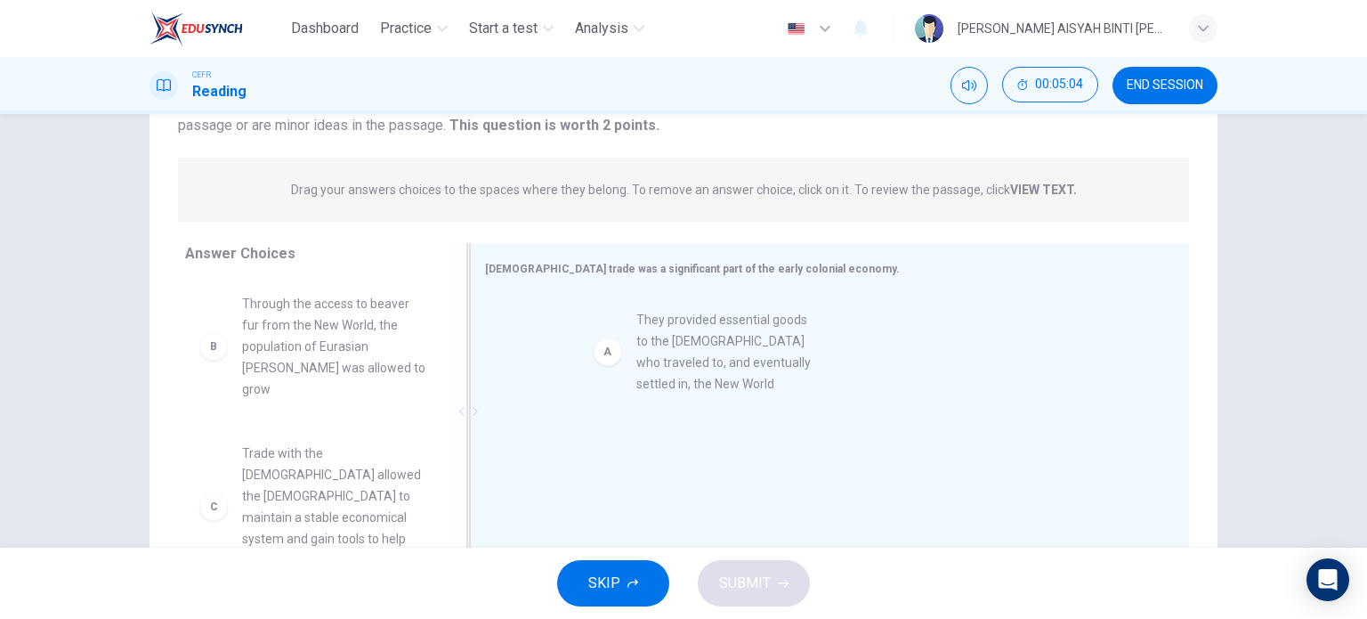
drag, startPoint x: 302, startPoint y: 336, endPoint x: 701, endPoint y: 343, distance: 399.7
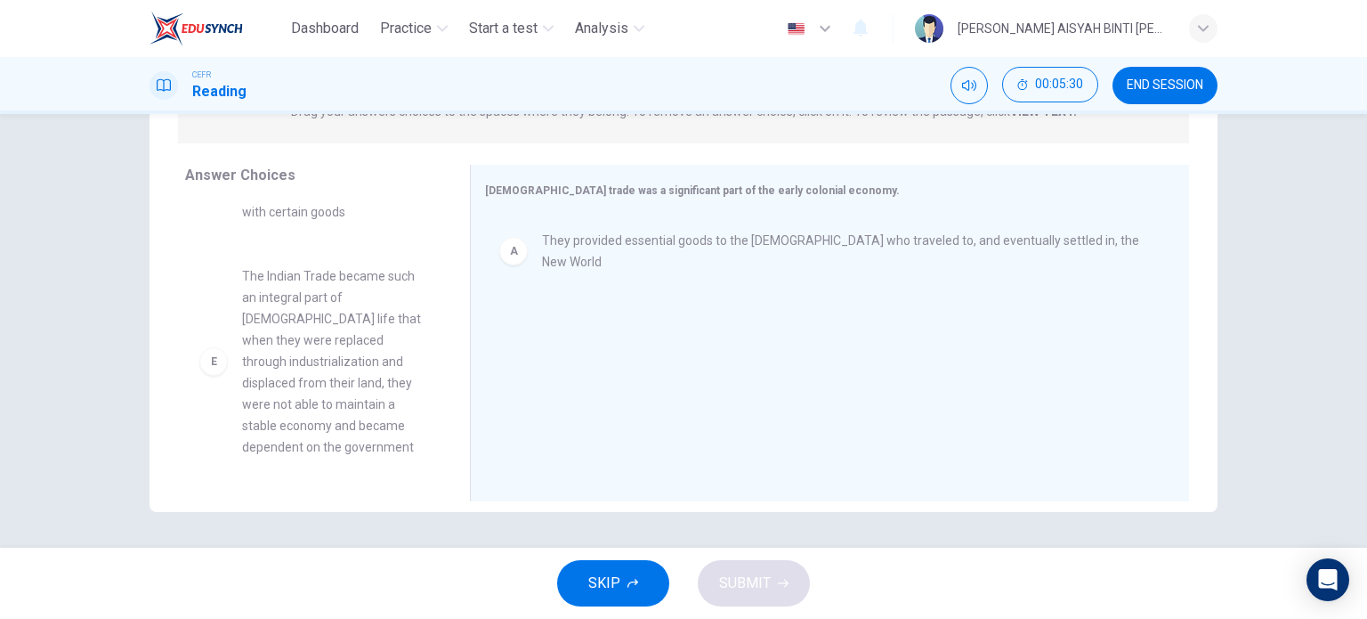
scroll to position [445, 0]
drag, startPoint x: 508, startPoint y: 256, endPoint x: 576, endPoint y: 248, distance: 68.1
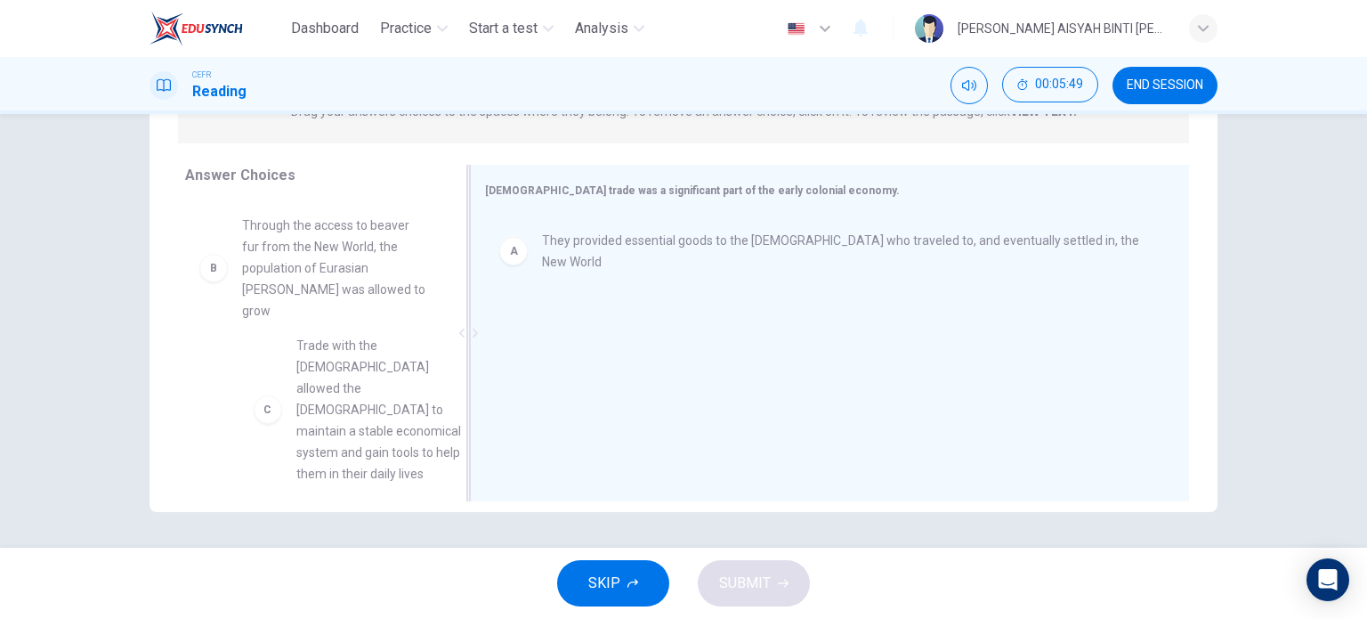
scroll to position [1, 0]
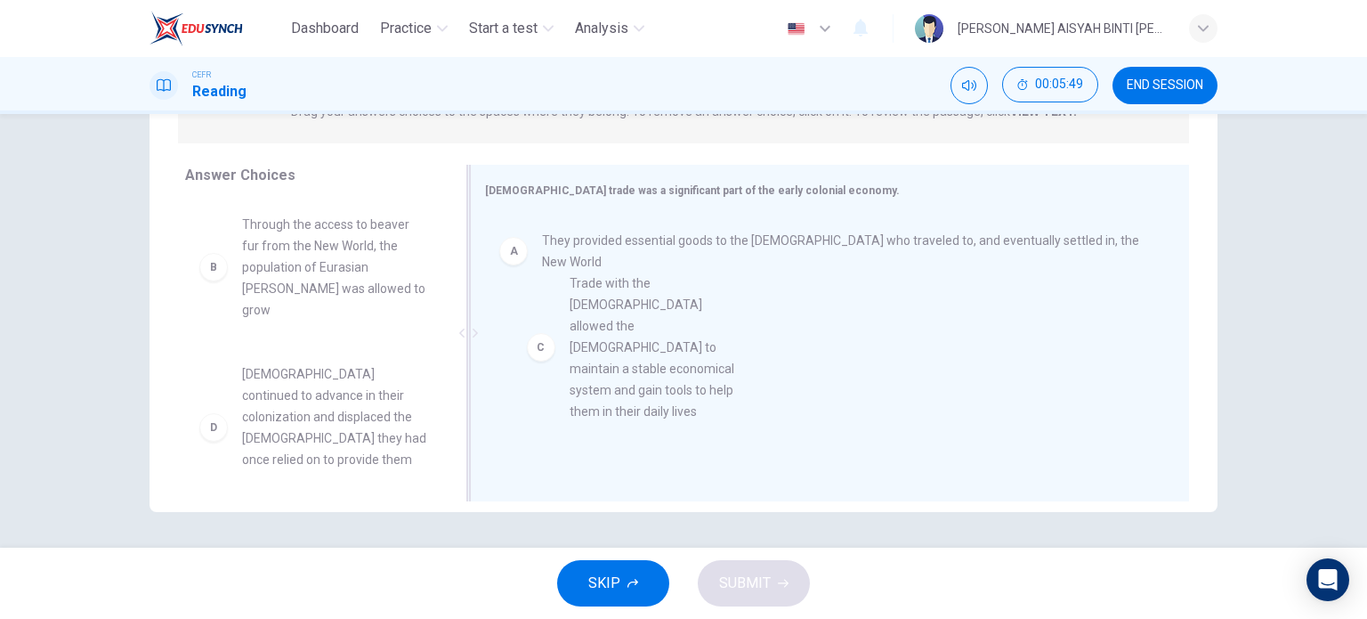
drag, startPoint x: 387, startPoint y: 425, endPoint x: 684, endPoint y: 356, distance: 304.2
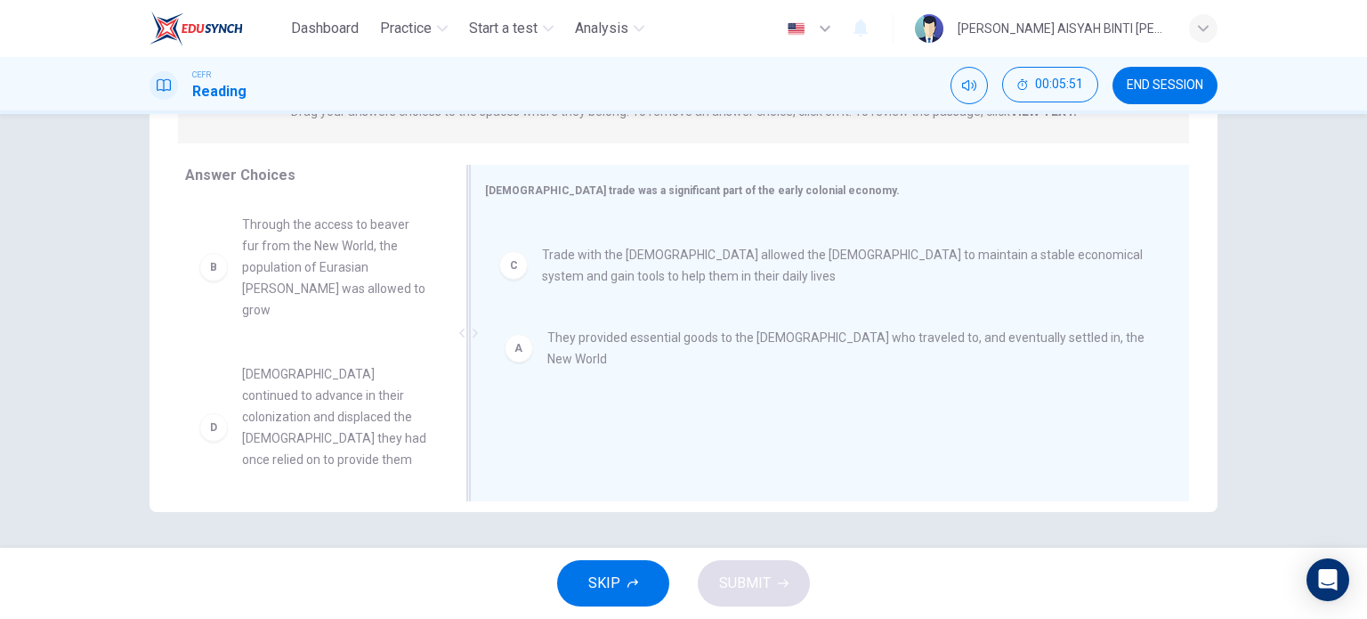
drag, startPoint x: 692, startPoint y: 257, endPoint x: 708, endPoint y: 350, distance: 93.8
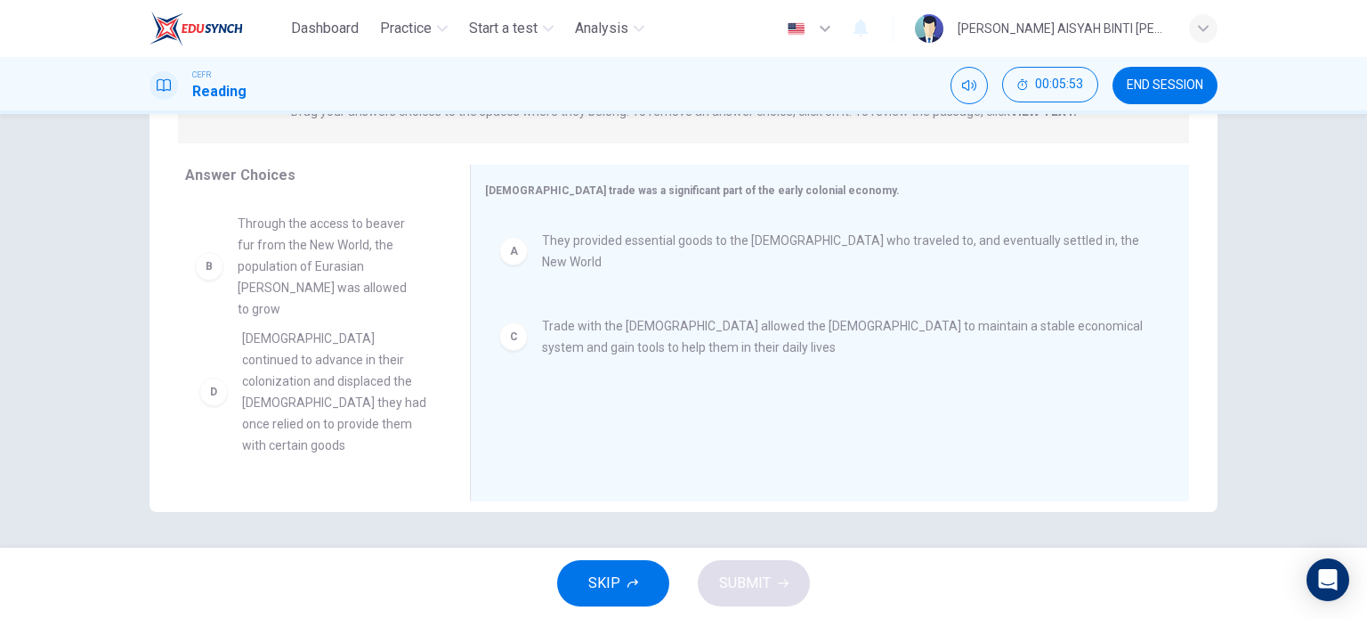
scroll to position [0, 0]
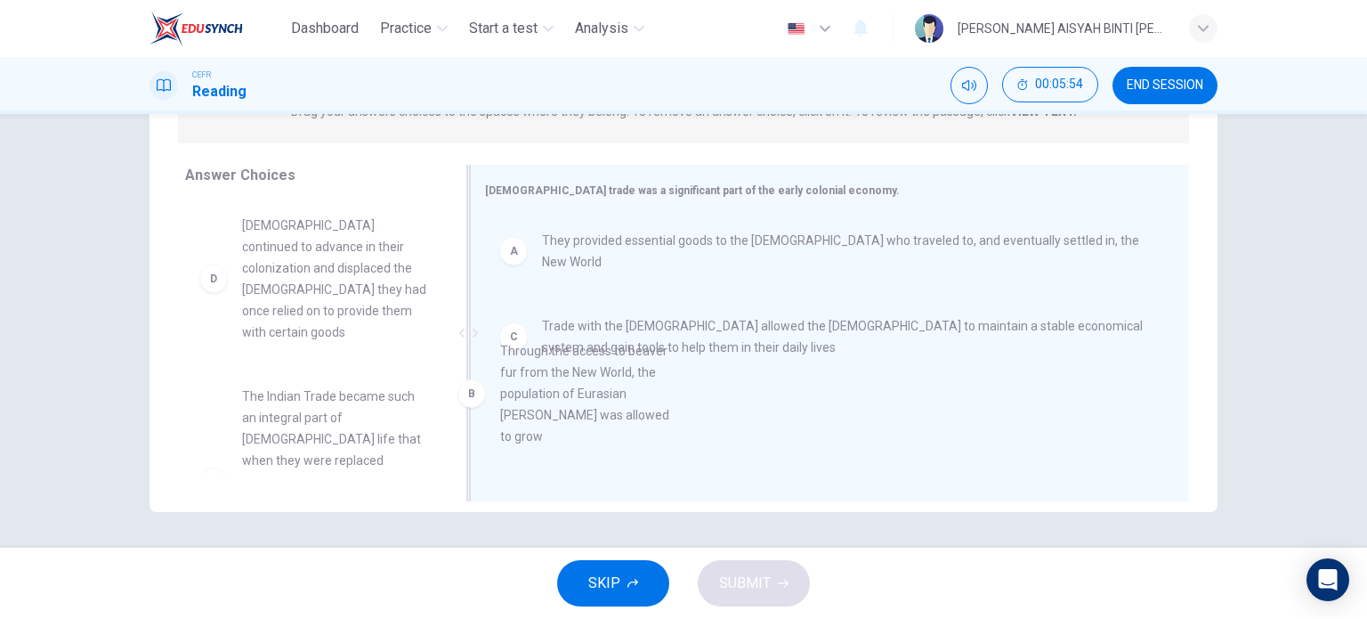
drag, startPoint x: 292, startPoint y: 262, endPoint x: 564, endPoint y: 380, distance: 297.0
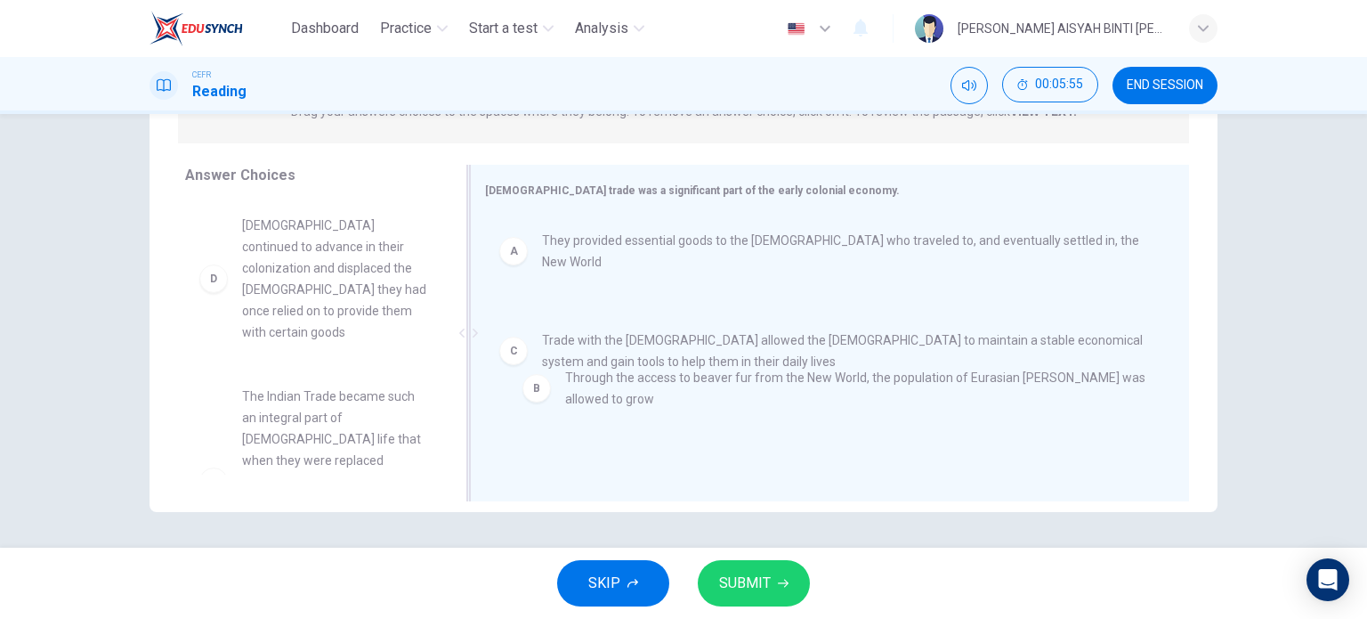
drag, startPoint x: 566, startPoint y: 353, endPoint x: 598, endPoint y: 423, distance: 76.5
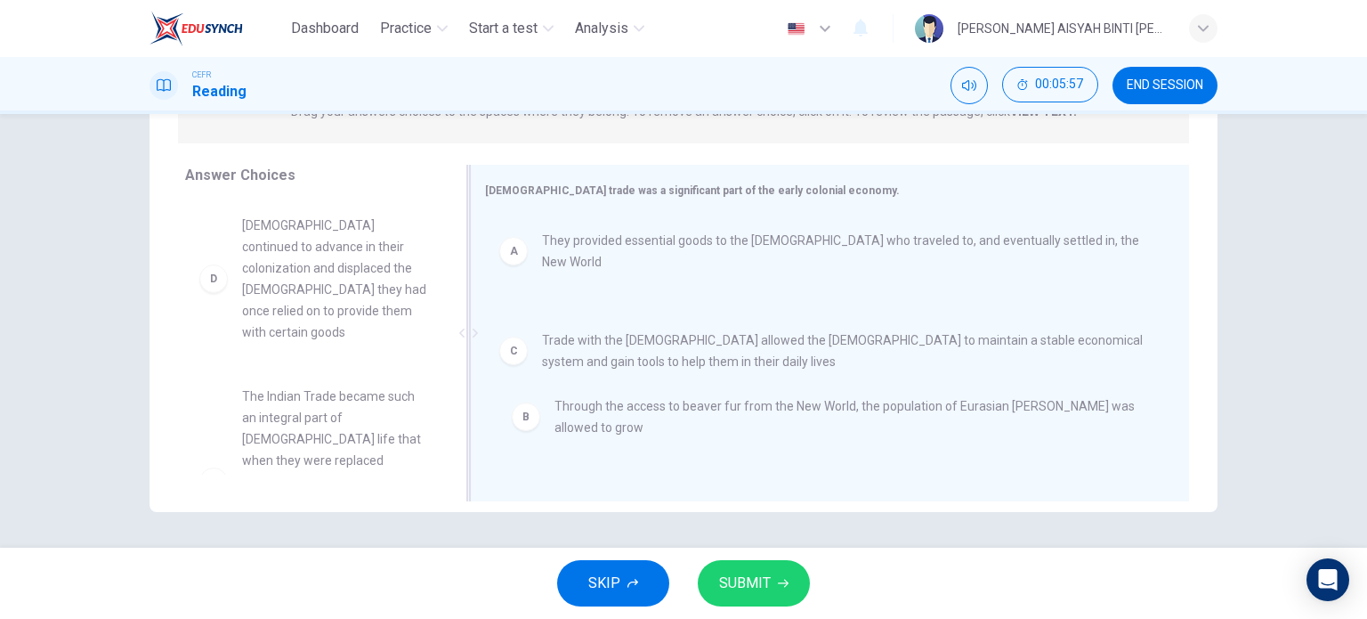
drag, startPoint x: 625, startPoint y: 330, endPoint x: 643, endPoint y: 425, distance: 96.0
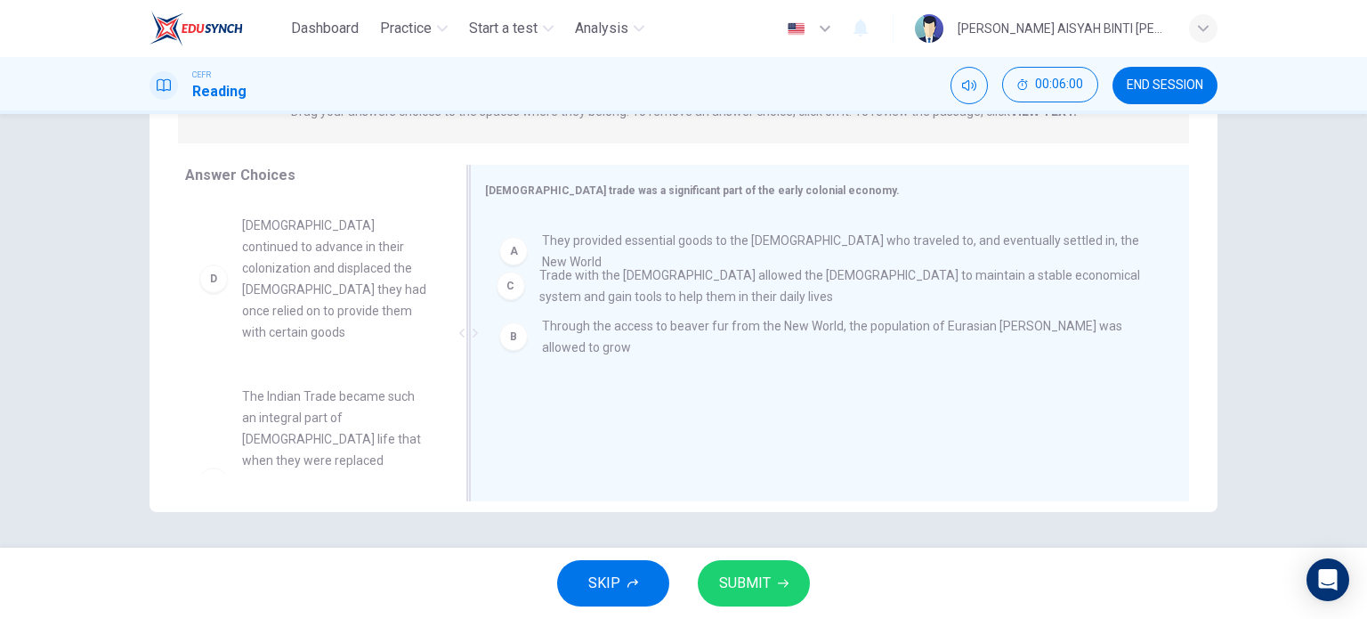
drag, startPoint x: 691, startPoint y: 428, endPoint x: 691, endPoint y: 300, distance: 128.2
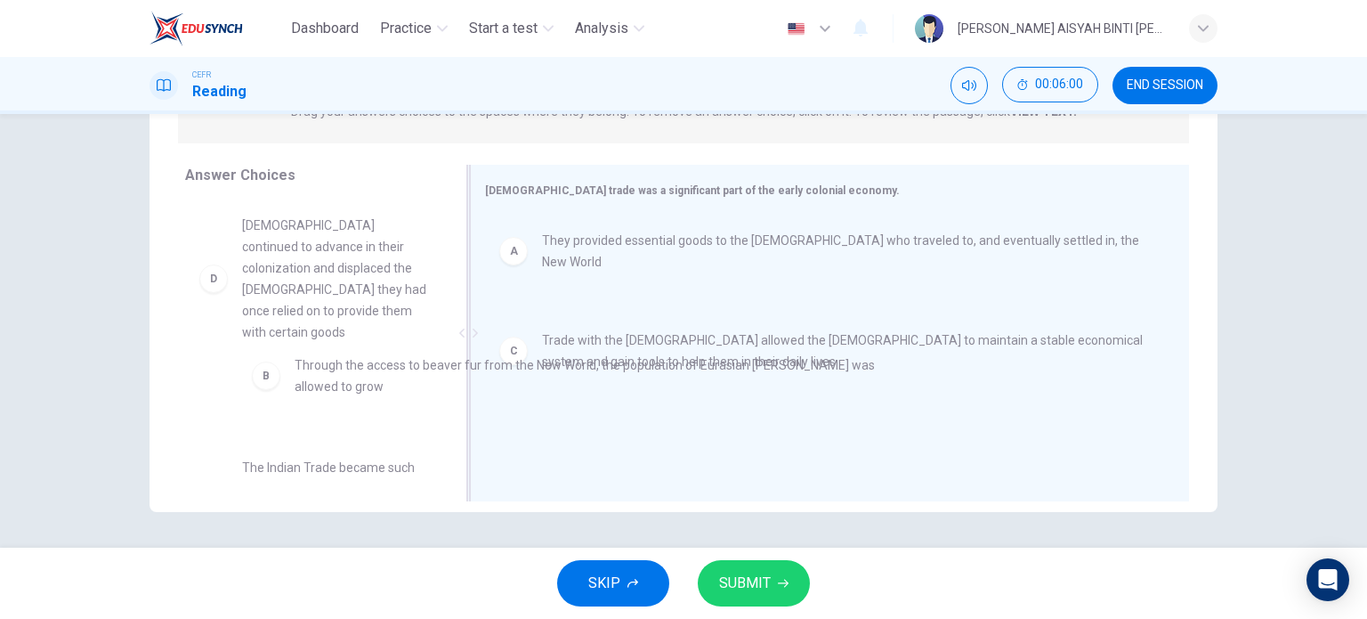
drag, startPoint x: 652, startPoint y: 327, endPoint x: 299, endPoint y: 353, distance: 353.5
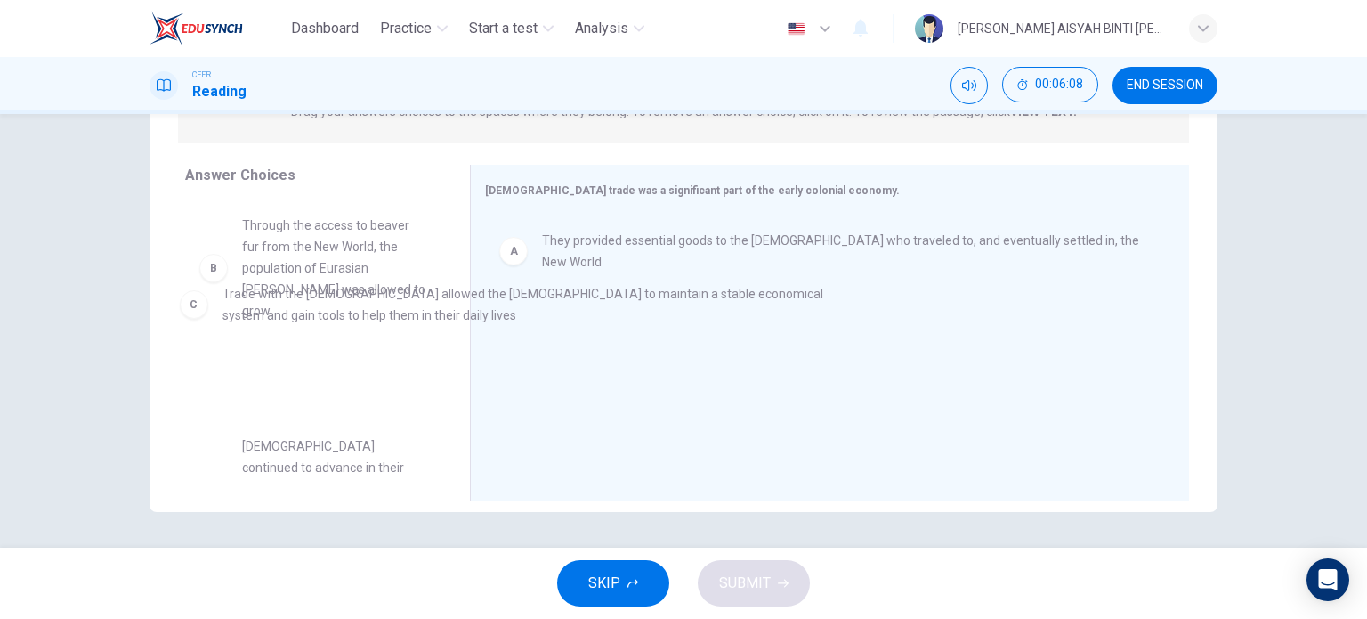
drag, startPoint x: 576, startPoint y: 313, endPoint x: 256, endPoint y: 293, distance: 320.2
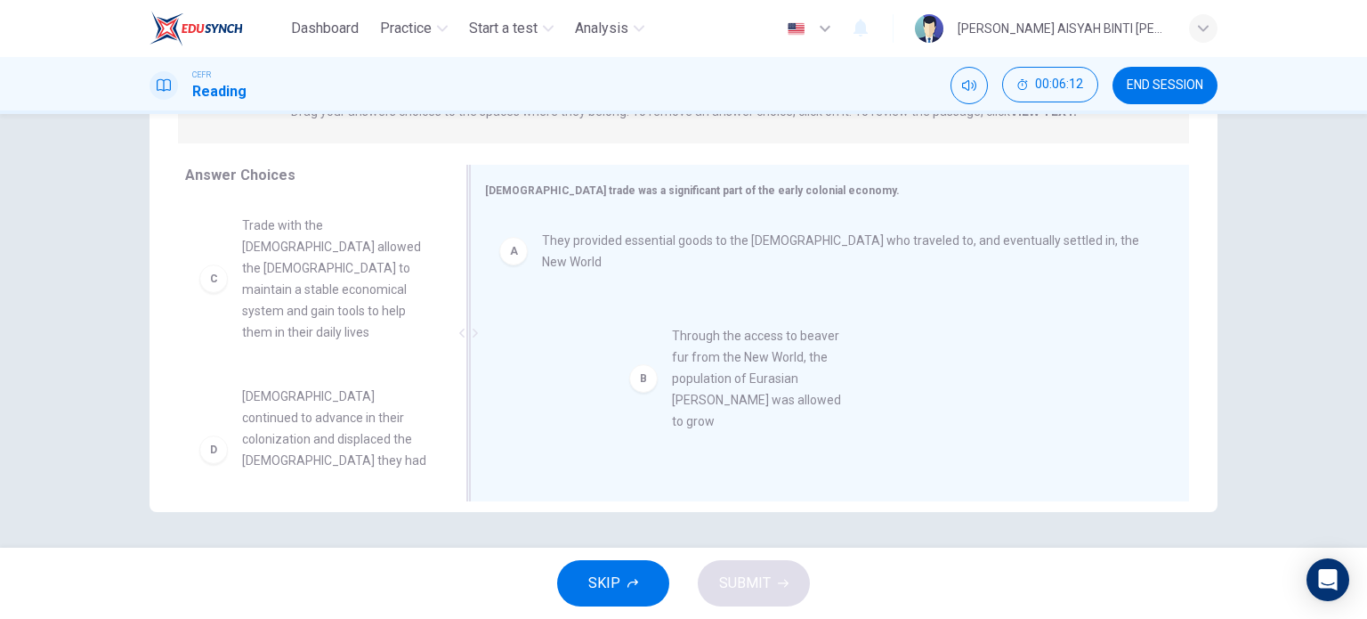
drag, startPoint x: 322, startPoint y: 273, endPoint x: 749, endPoint y: 361, distance: 436.2
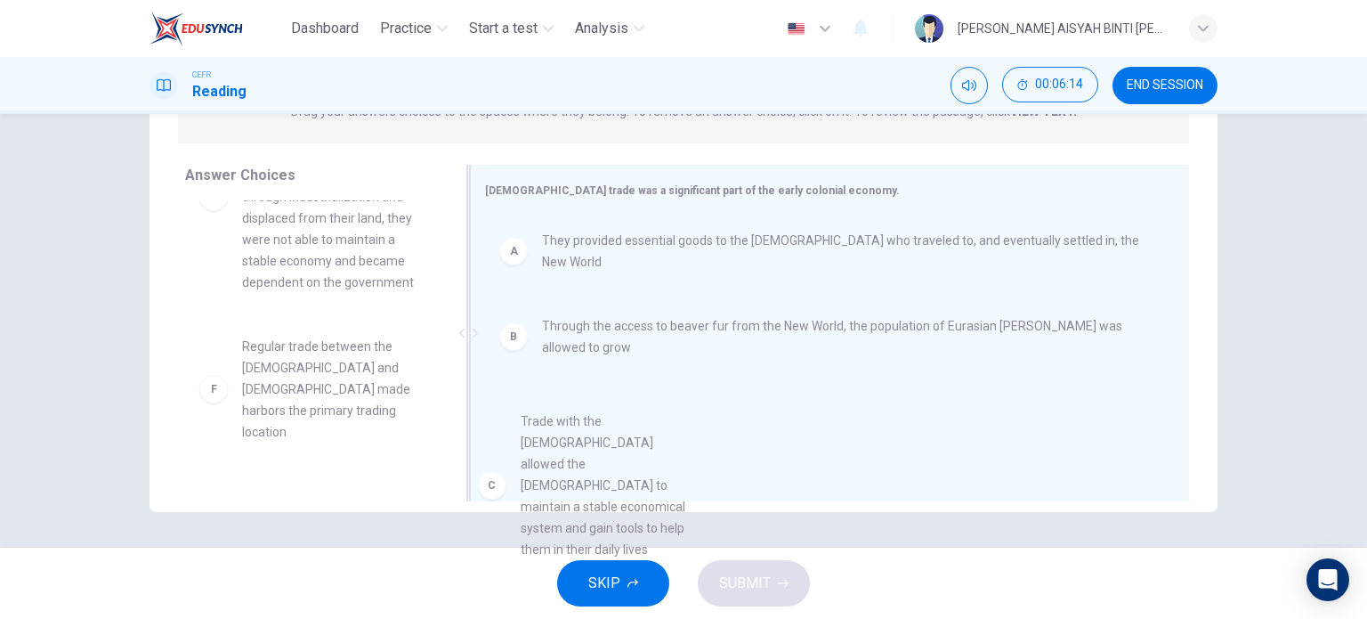
scroll to position [46, 0]
drag, startPoint x: 304, startPoint y: 300, endPoint x: 634, endPoint y: 450, distance: 362.9
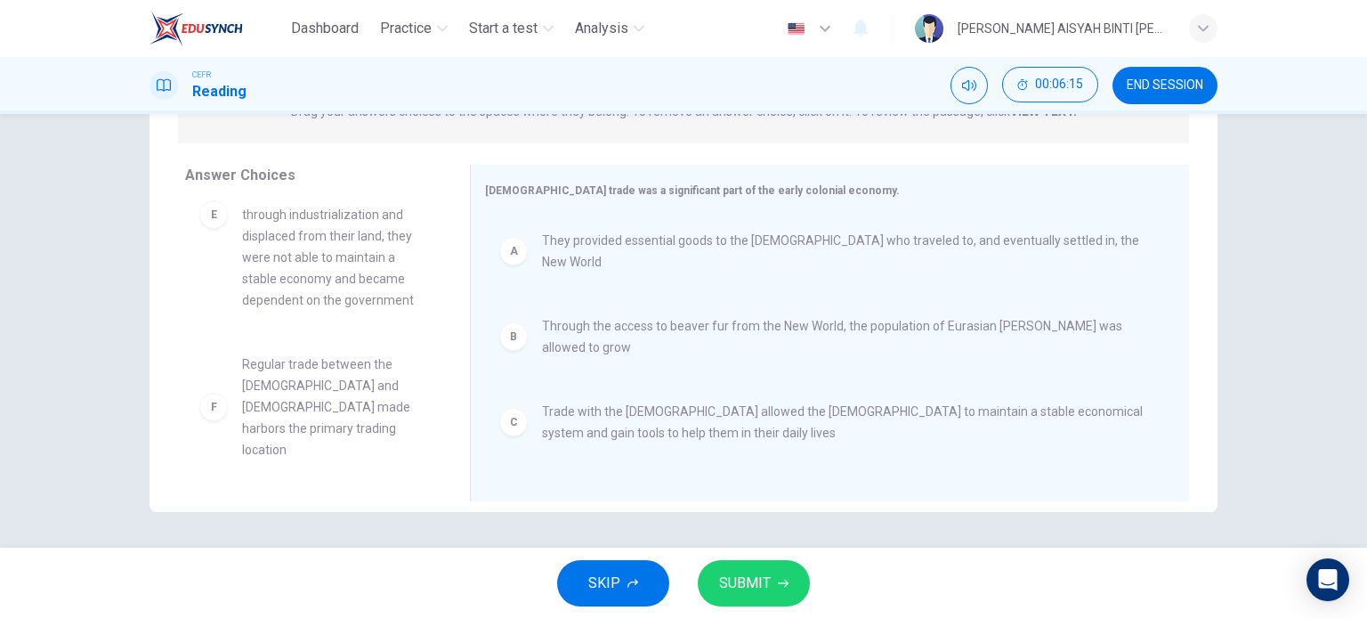
scroll to position [246, 0]
click at [682, 576] on span "SUBMIT" at bounding box center [745, 583] width 52 height 25
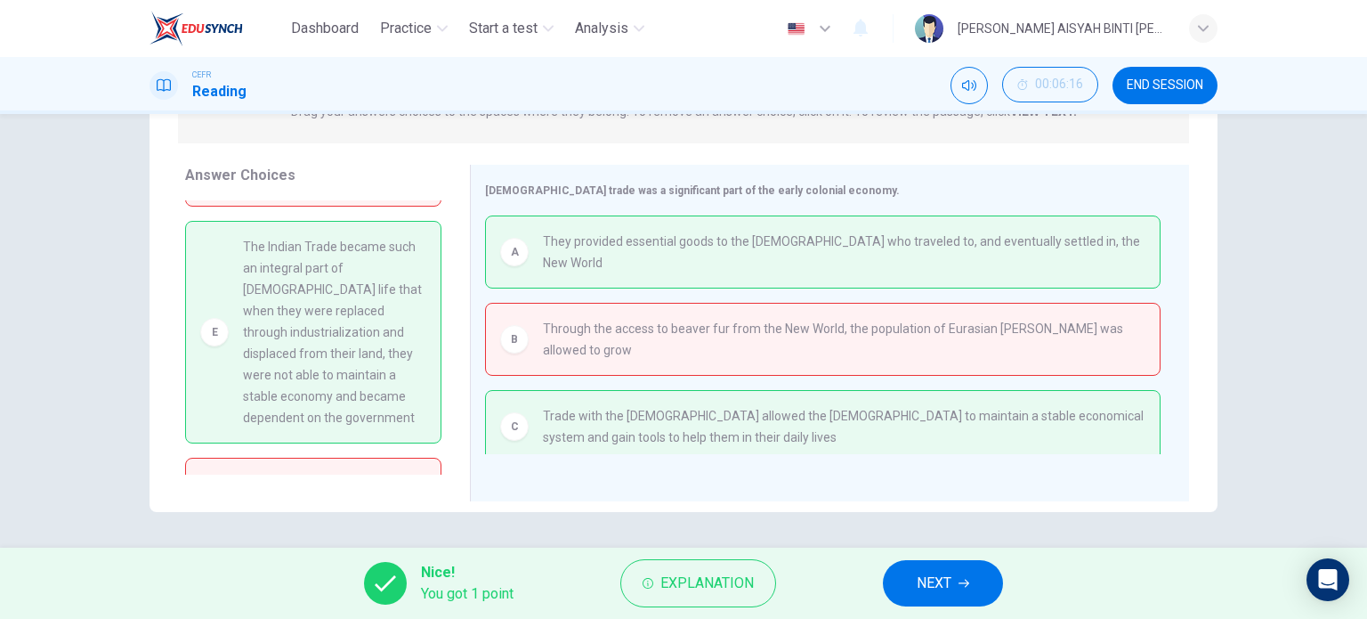
scroll to position [157, 0]
click at [682, 587] on span "NEXT" at bounding box center [934, 583] width 35 height 25
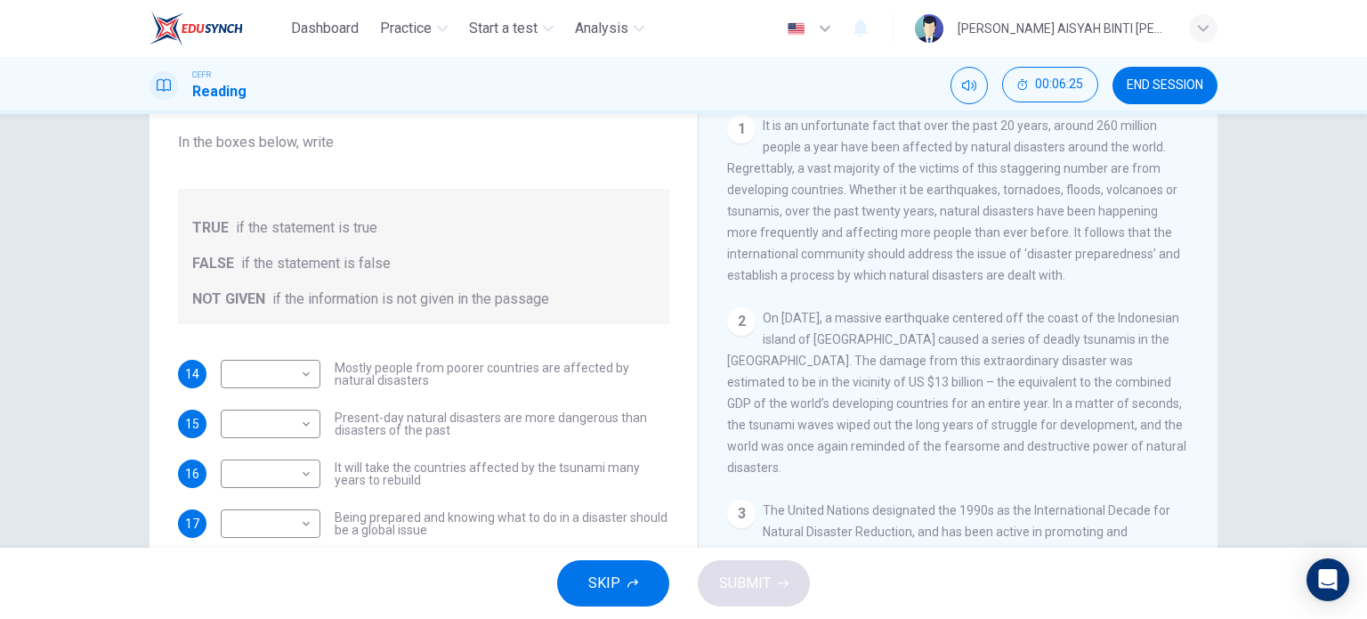
scroll to position [267, 0]
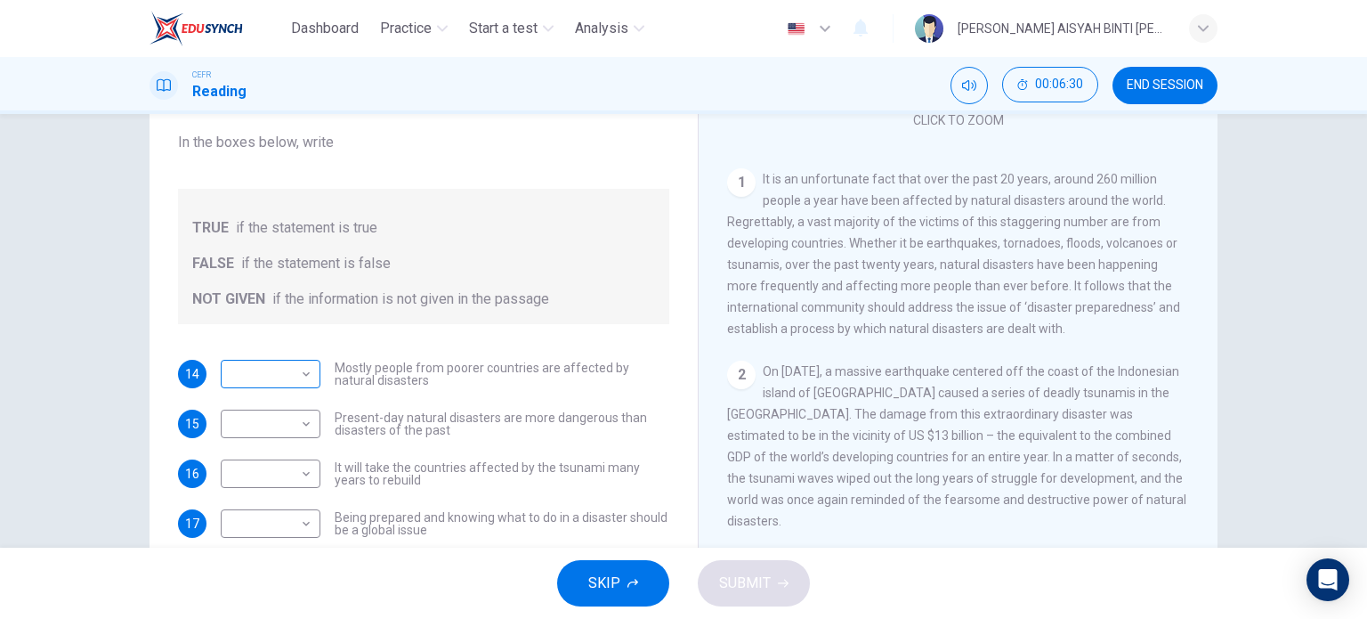
click at [274, 377] on body "Dashboard Practice Start a test Analysis English en ​ [PERSON_NAME] [PERSON_NAM…" at bounding box center [683, 309] width 1367 height 619
click at [289, 409] on li "TRUE" at bounding box center [266, 402] width 100 height 28
type input "TRUE"
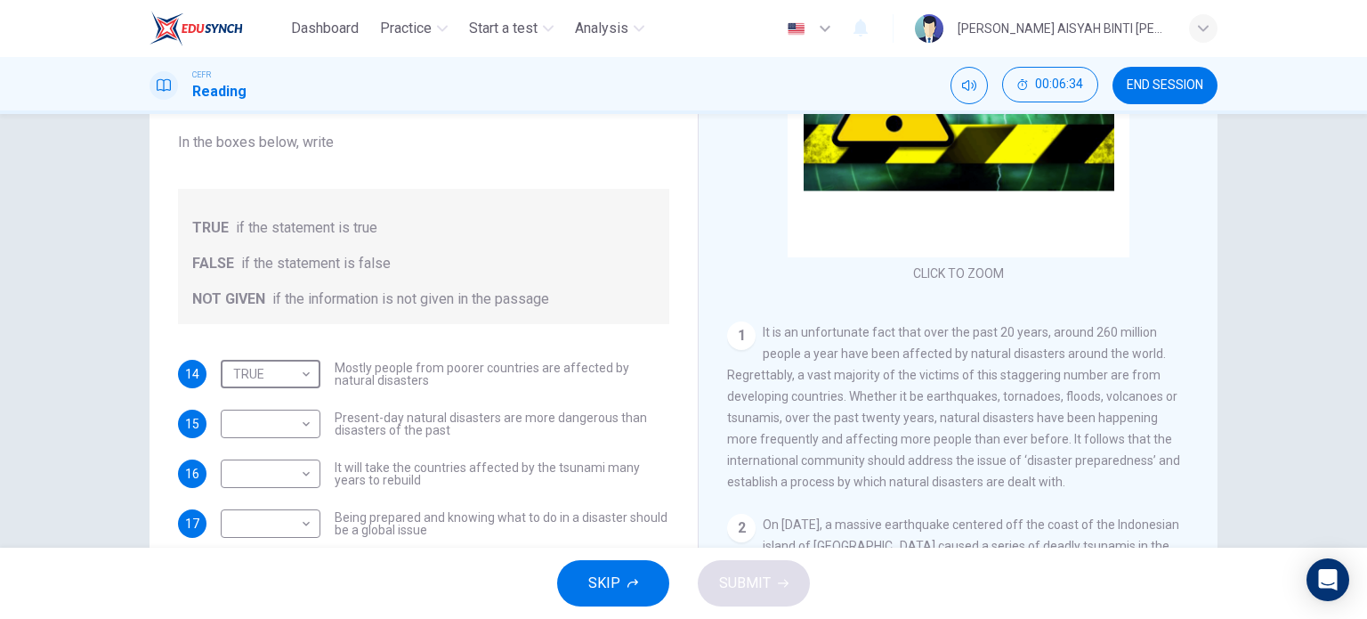
scroll to position [178, 0]
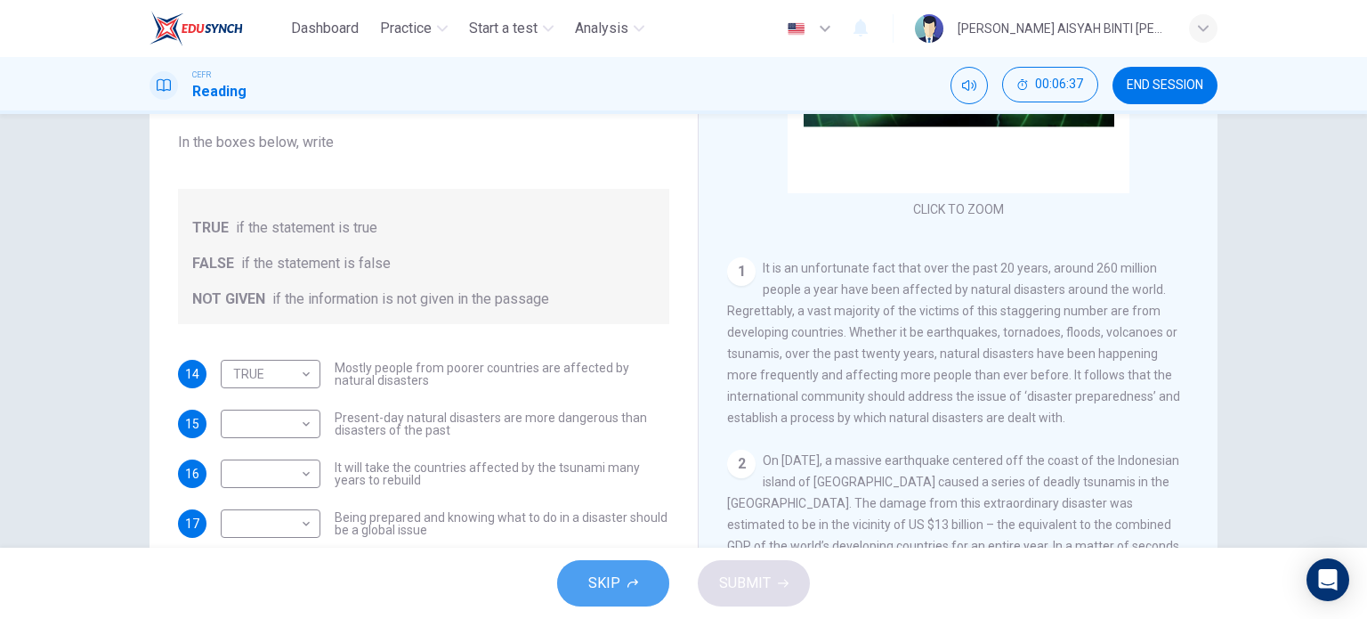
click at [598, 583] on span "SKIP" at bounding box center [604, 583] width 32 height 25
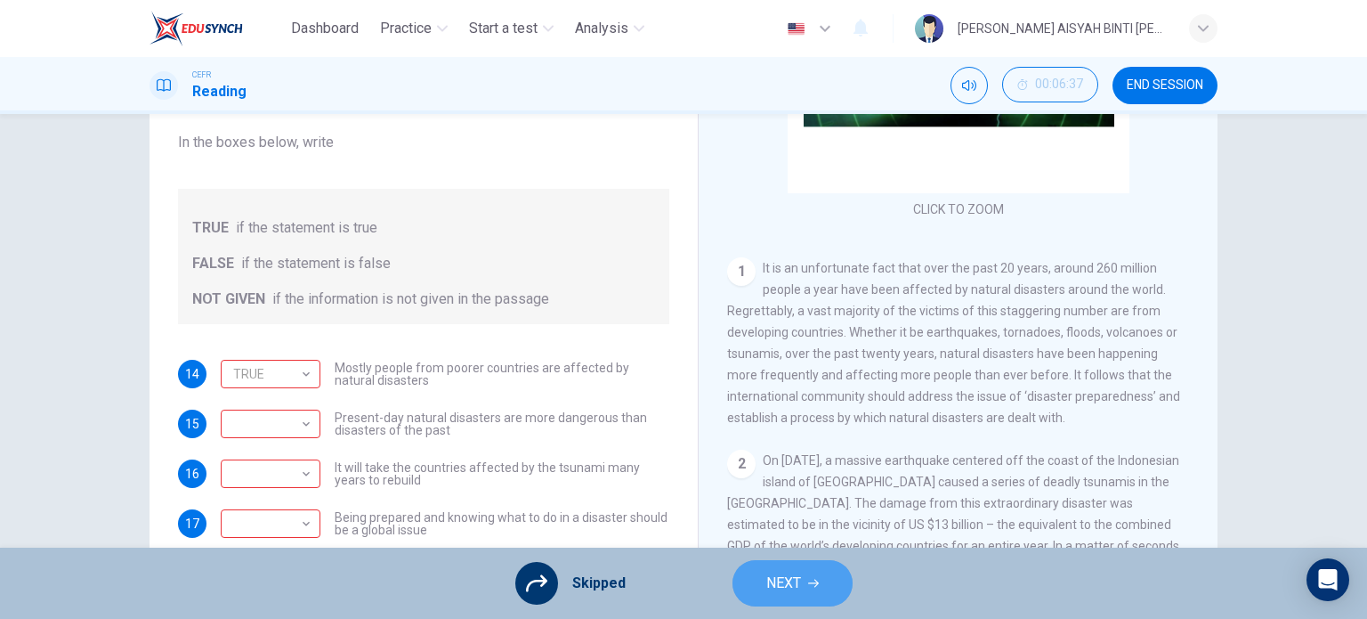
click at [682, 572] on button "NEXT" at bounding box center [793, 583] width 120 height 46
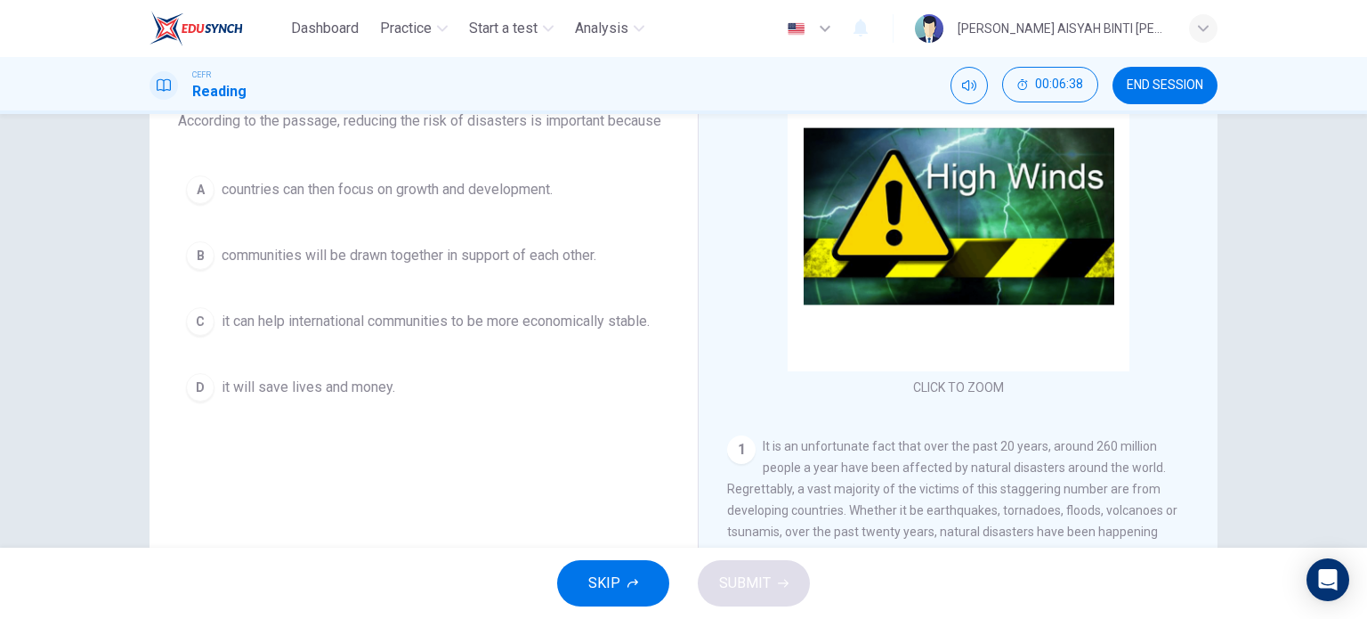
click at [682, 90] on span "END SESSION" at bounding box center [1165, 85] width 77 height 14
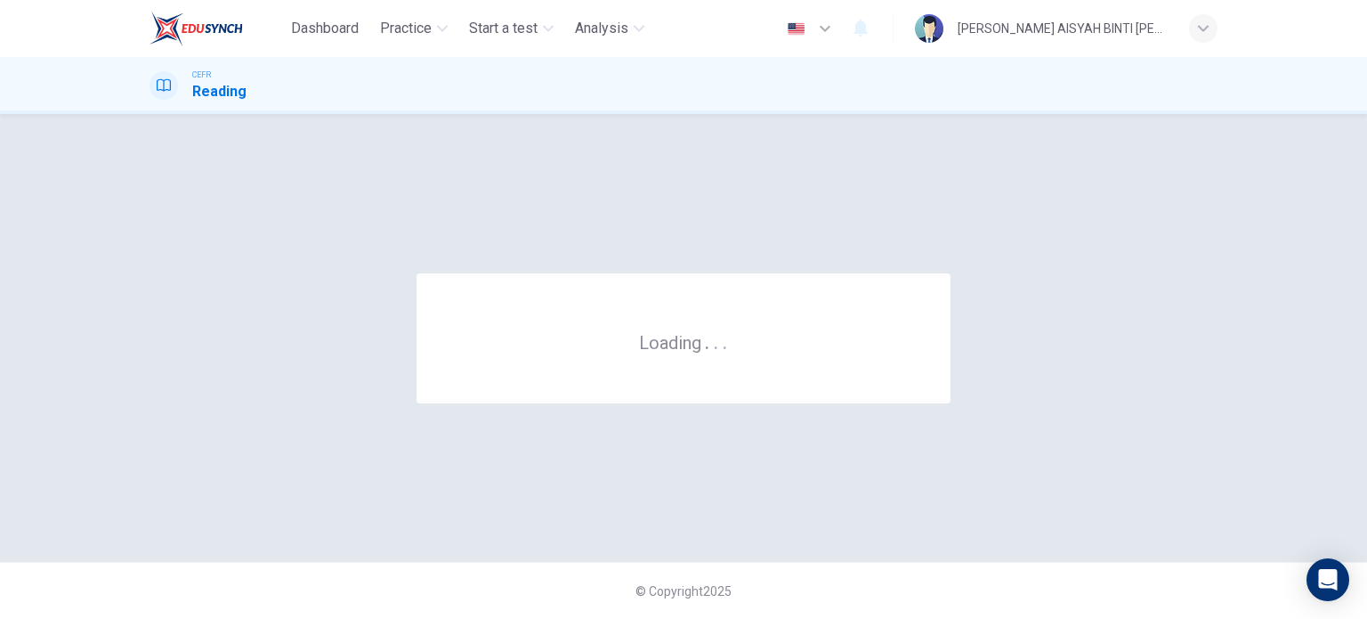
scroll to position [0, 0]
